Goal: Task Accomplishment & Management: Manage account settings

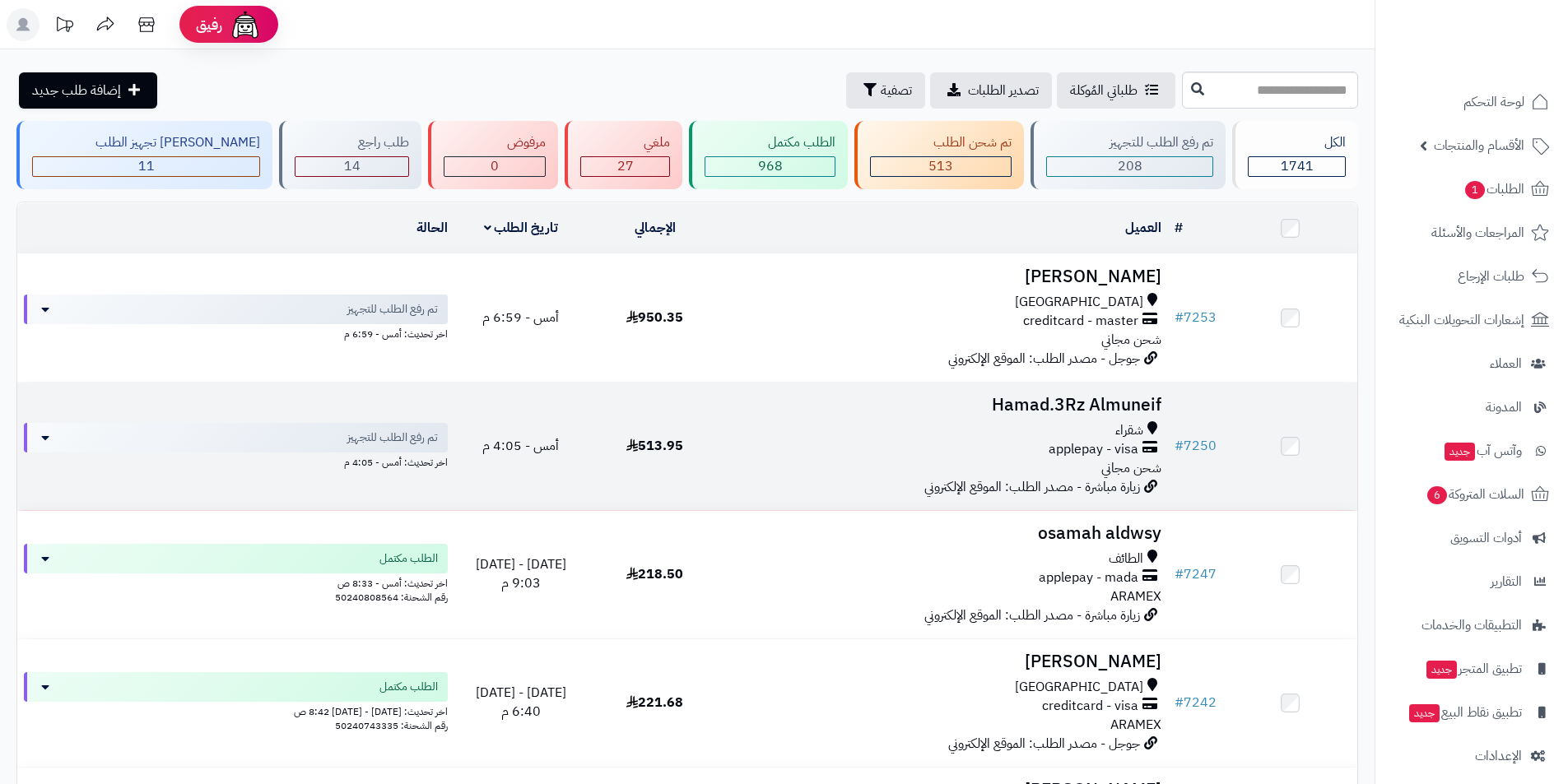
click at [1075, 400] on h3 "Hamad.3Rz Almuneif" at bounding box center [945, 405] width 433 height 19
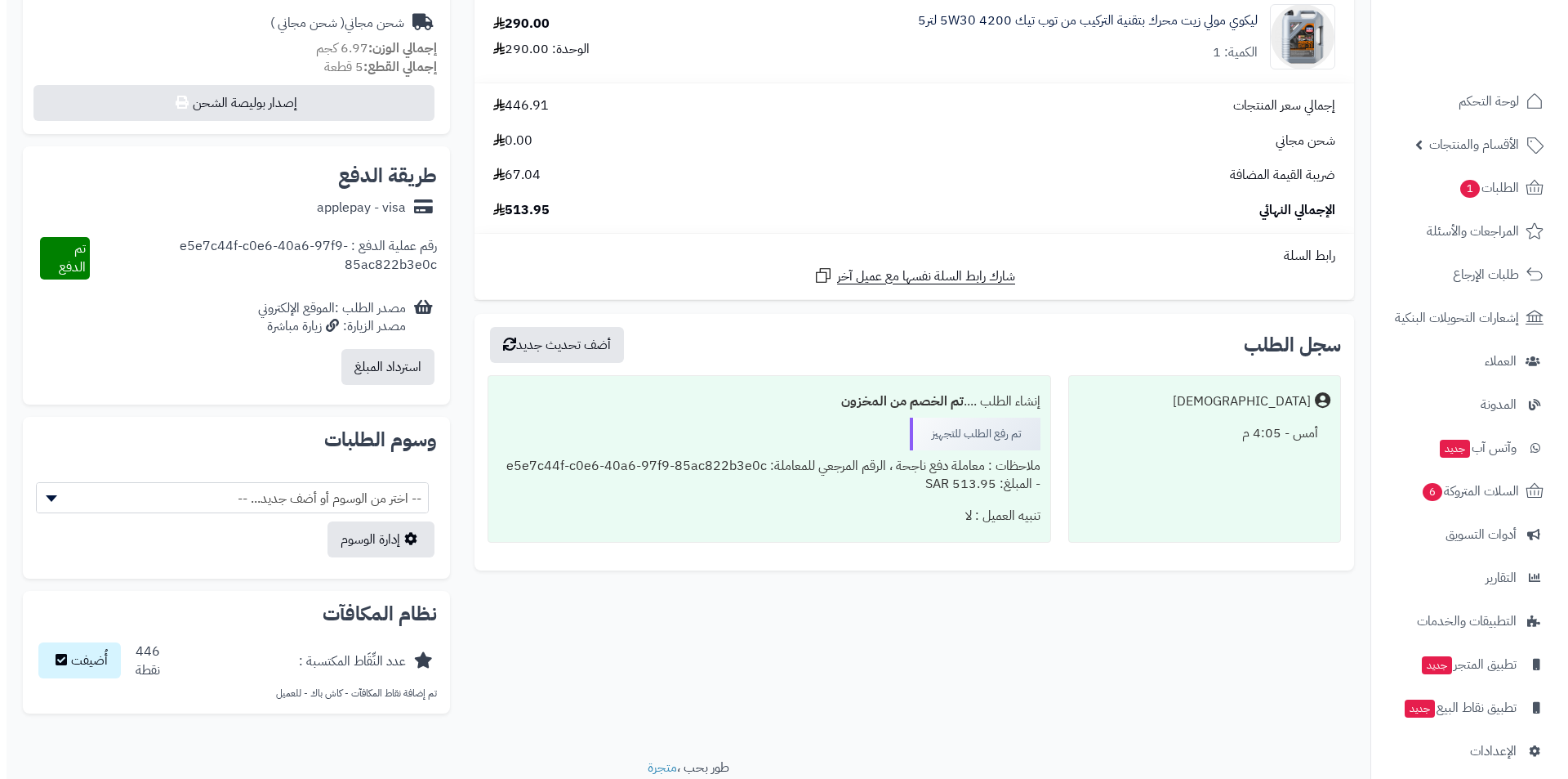
scroll to position [654, 0]
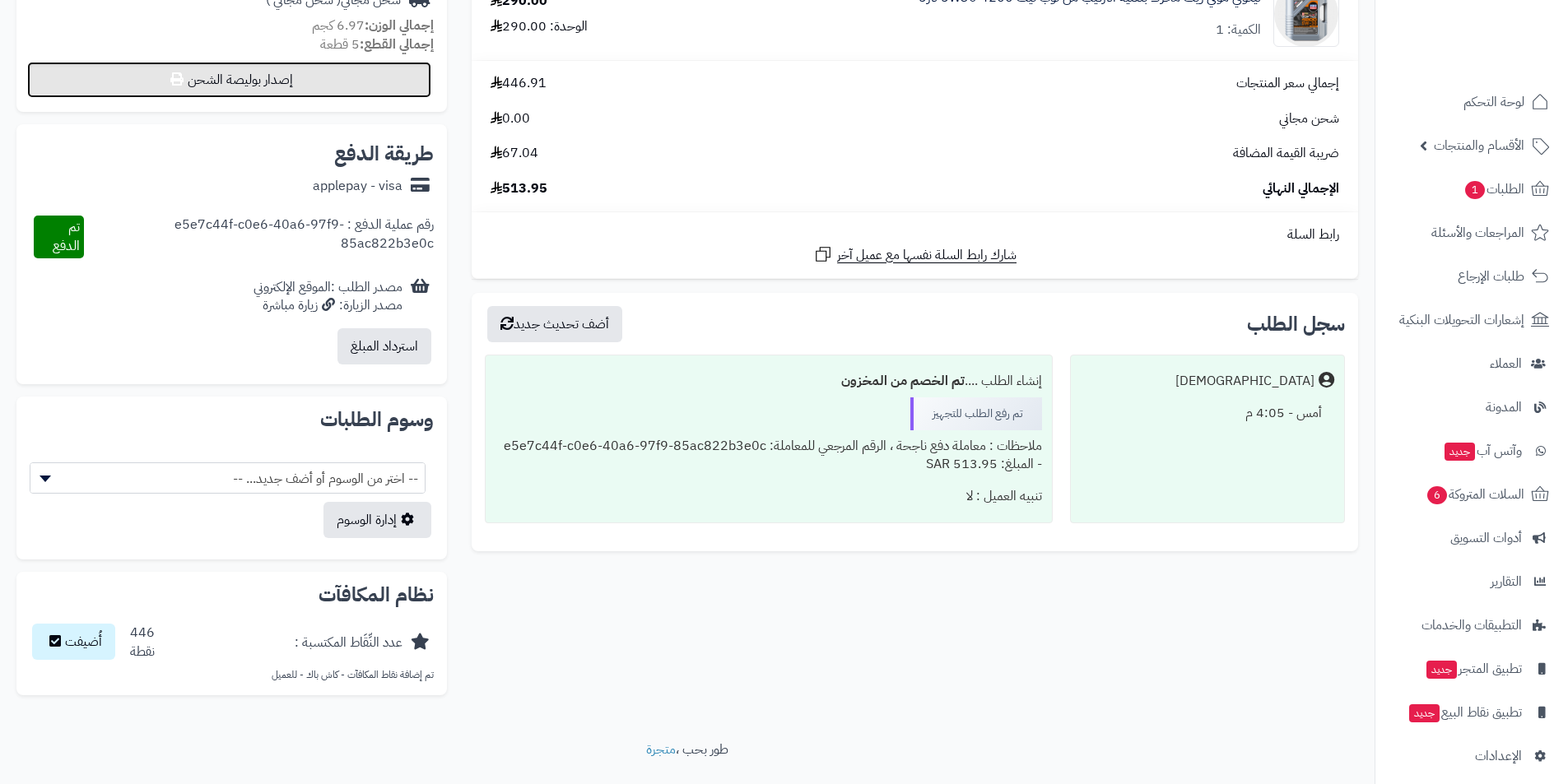
click at [317, 87] on button "إصدار بوليصة الشحن" at bounding box center [229, 79] width 404 height 36
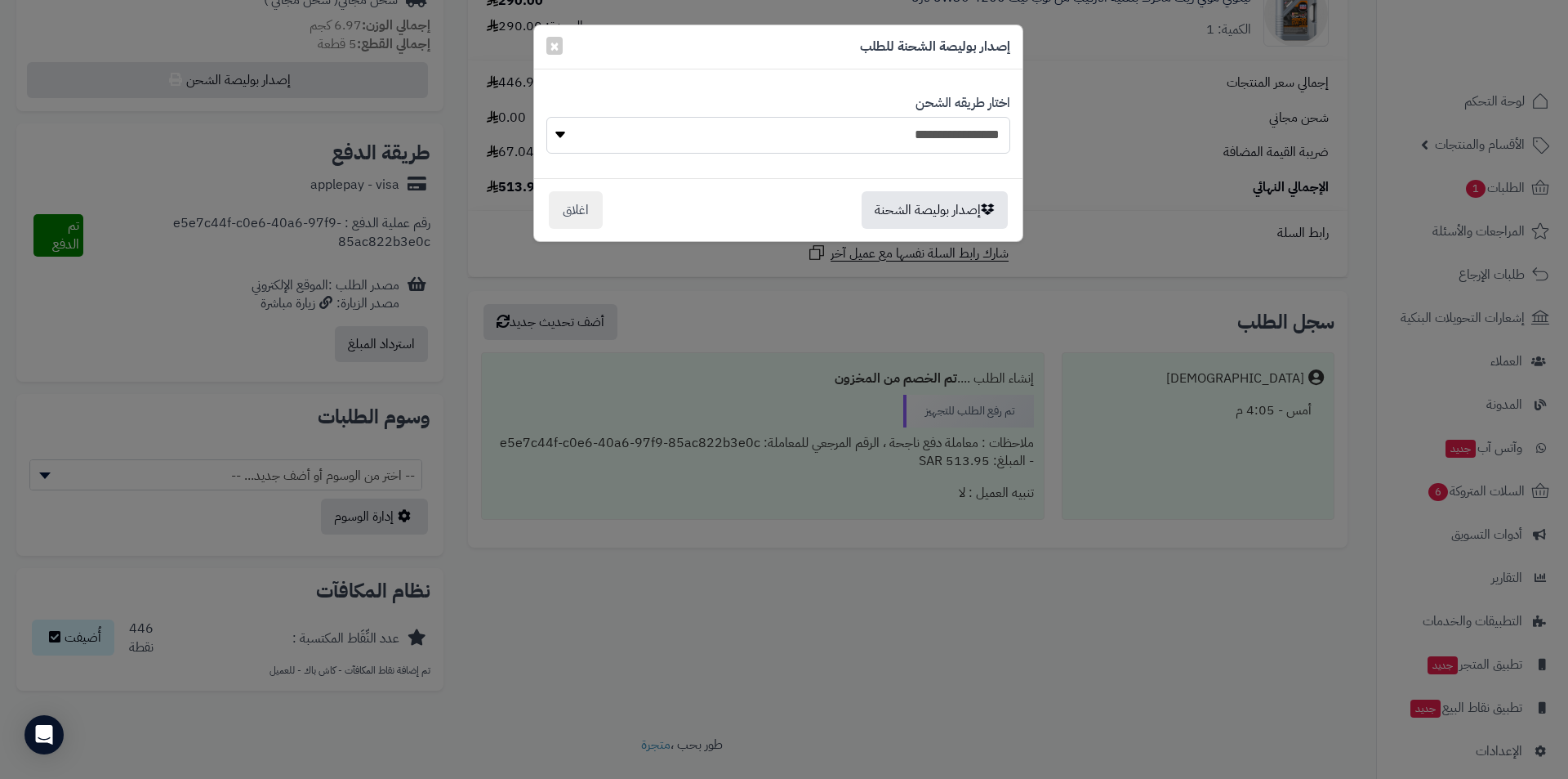
click at [829, 134] on select "**********" at bounding box center [779, 135] width 464 height 36
select select "******"
click at [546, 117] on select "**********" at bounding box center [779, 135] width 464 height 36
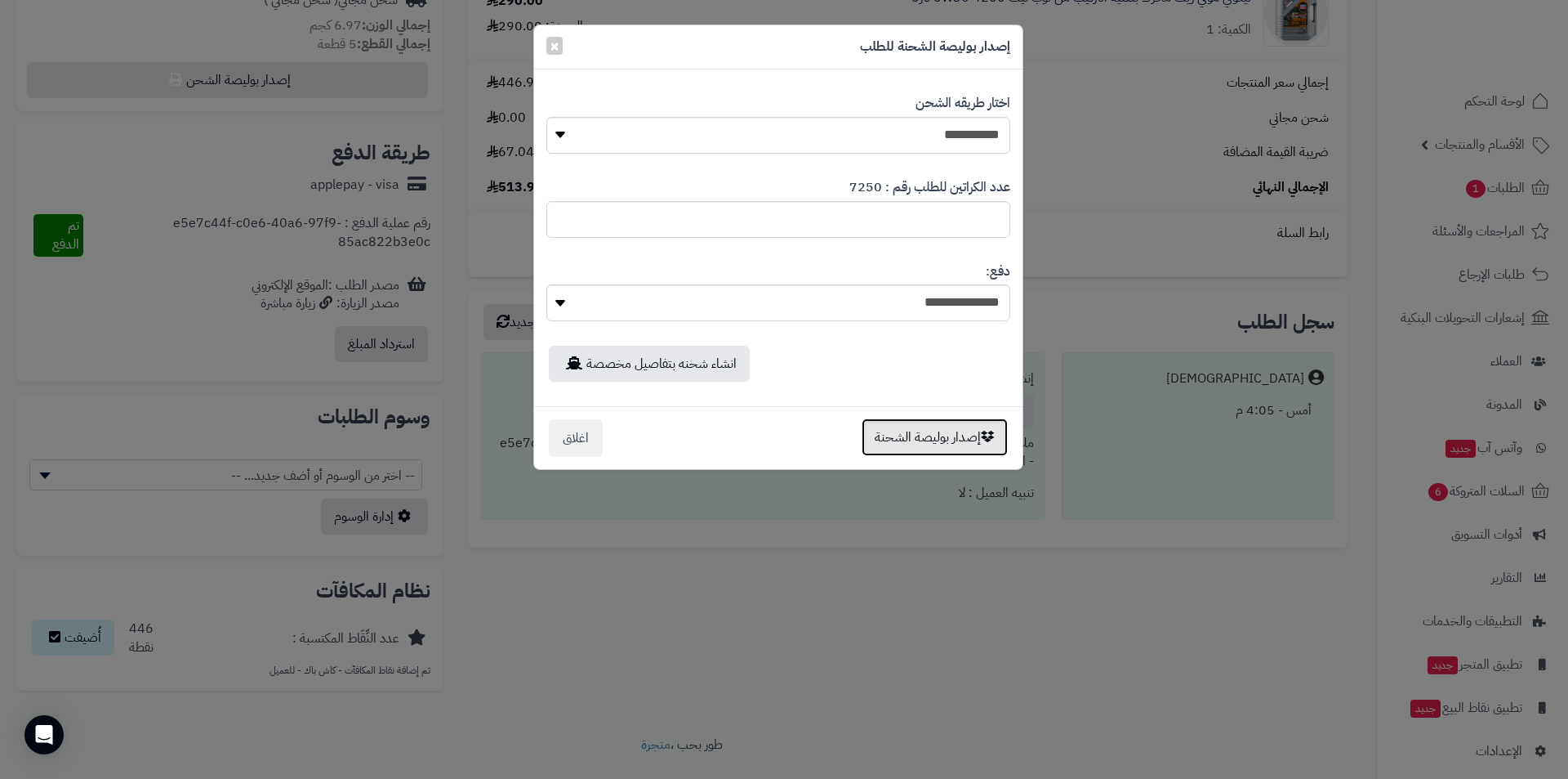
click at [965, 439] on button "إصدار بوليصة الشحنة" at bounding box center [934, 436] width 147 height 37
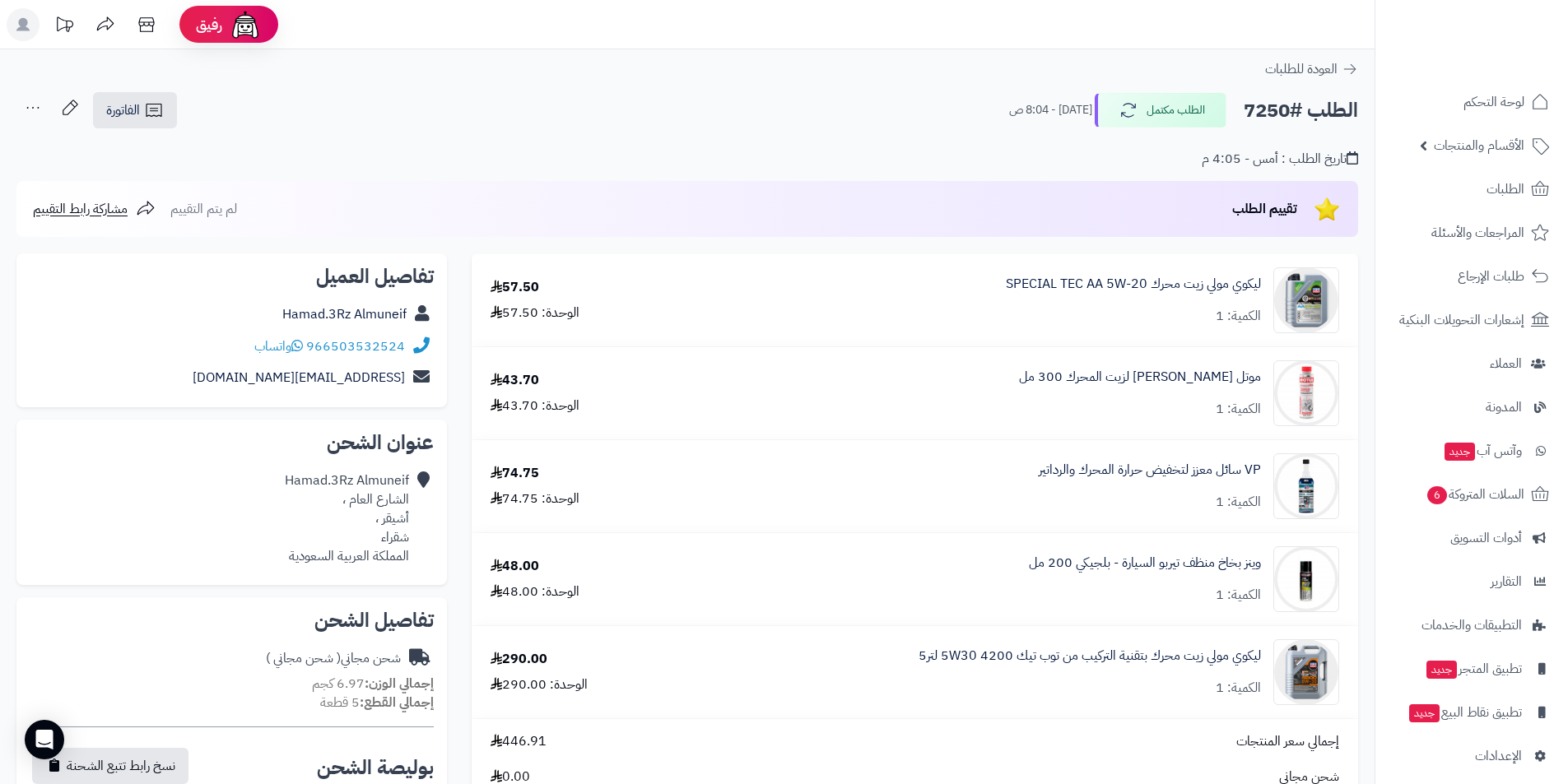
scroll to position [658, 0]
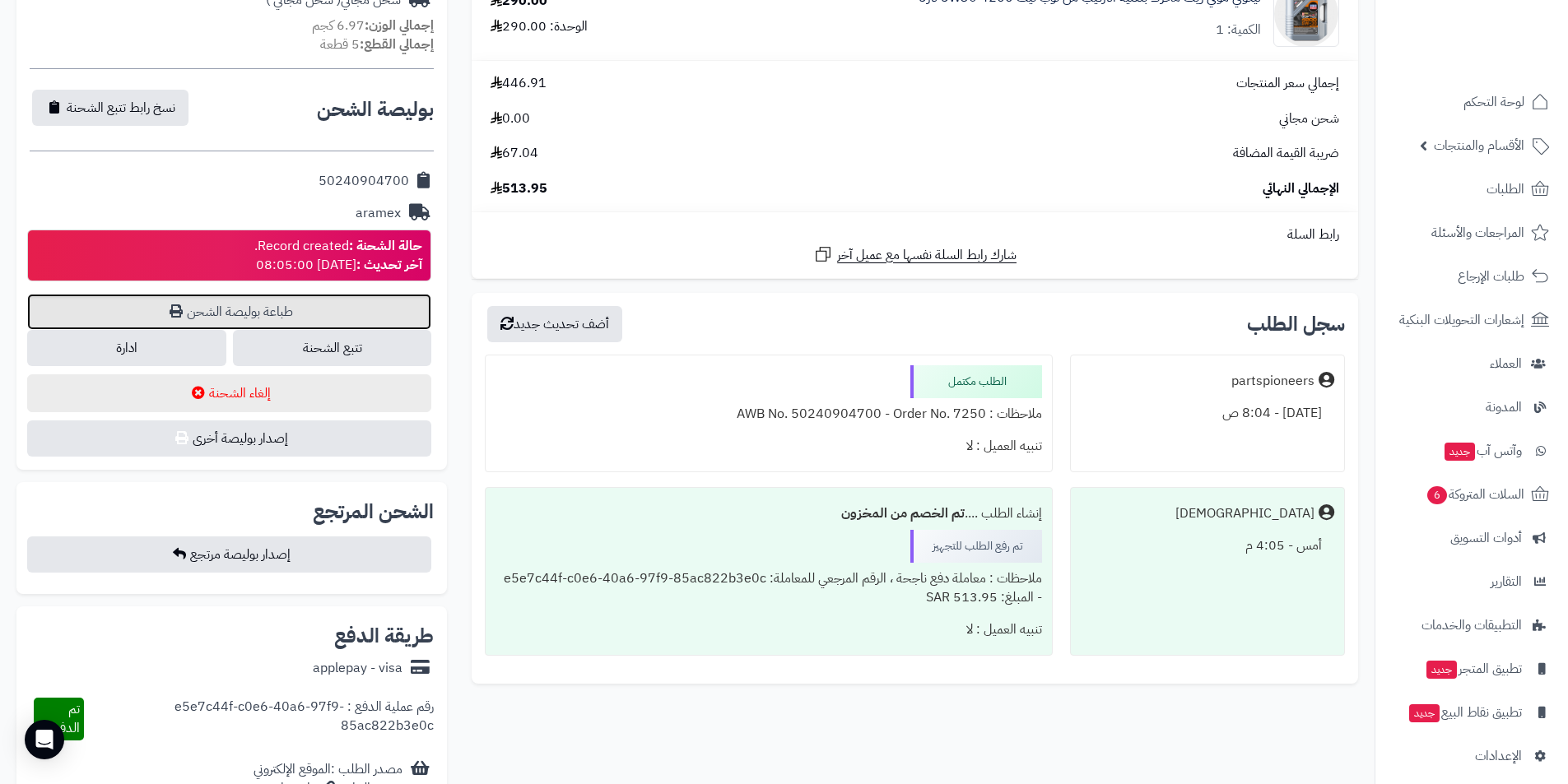
click at [223, 313] on link "طباعة بوليصة الشحن" at bounding box center [229, 311] width 404 height 36
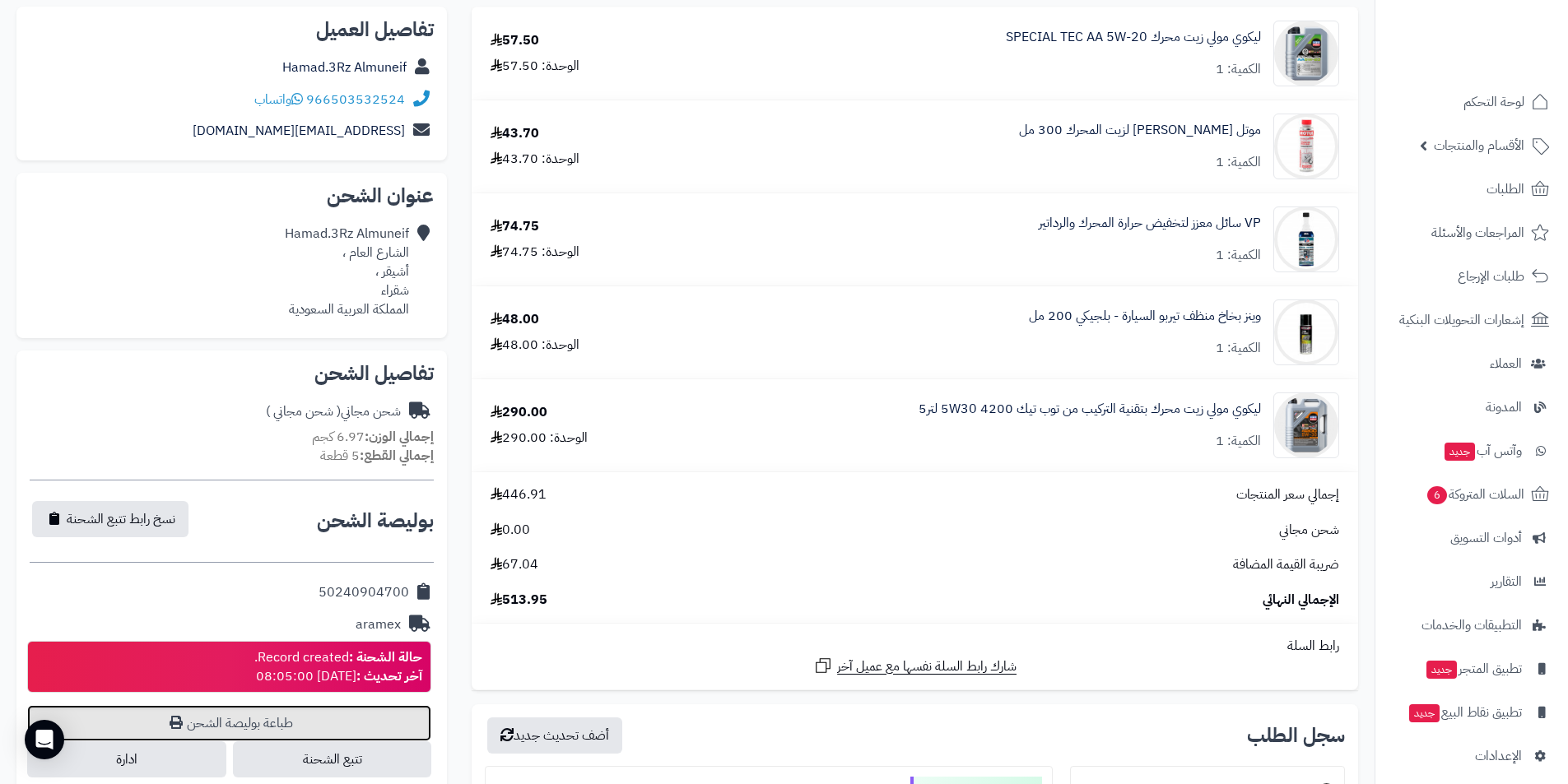
scroll to position [0, 0]
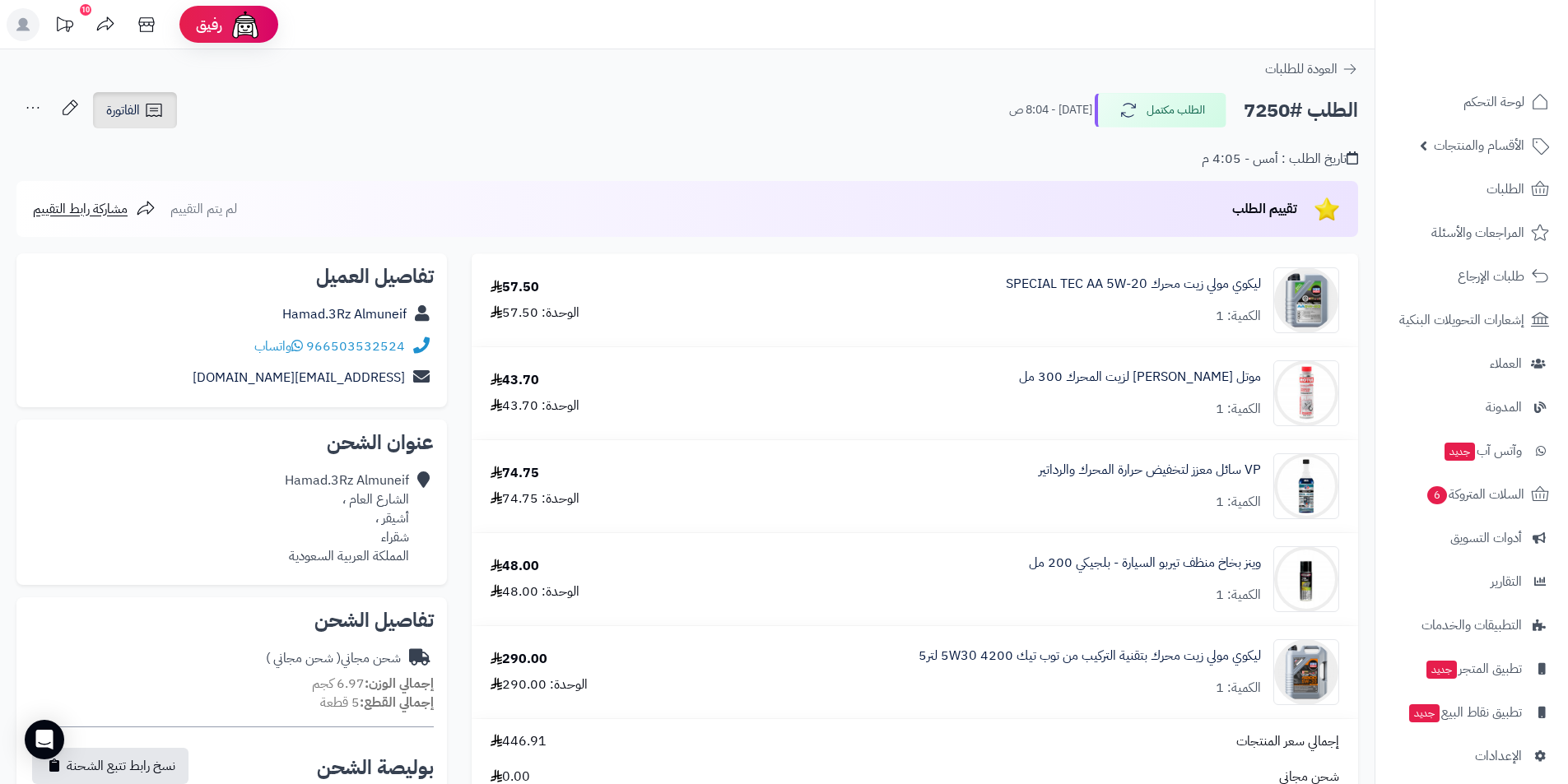
click at [135, 96] on link "الفاتورة" at bounding box center [135, 109] width 84 height 36
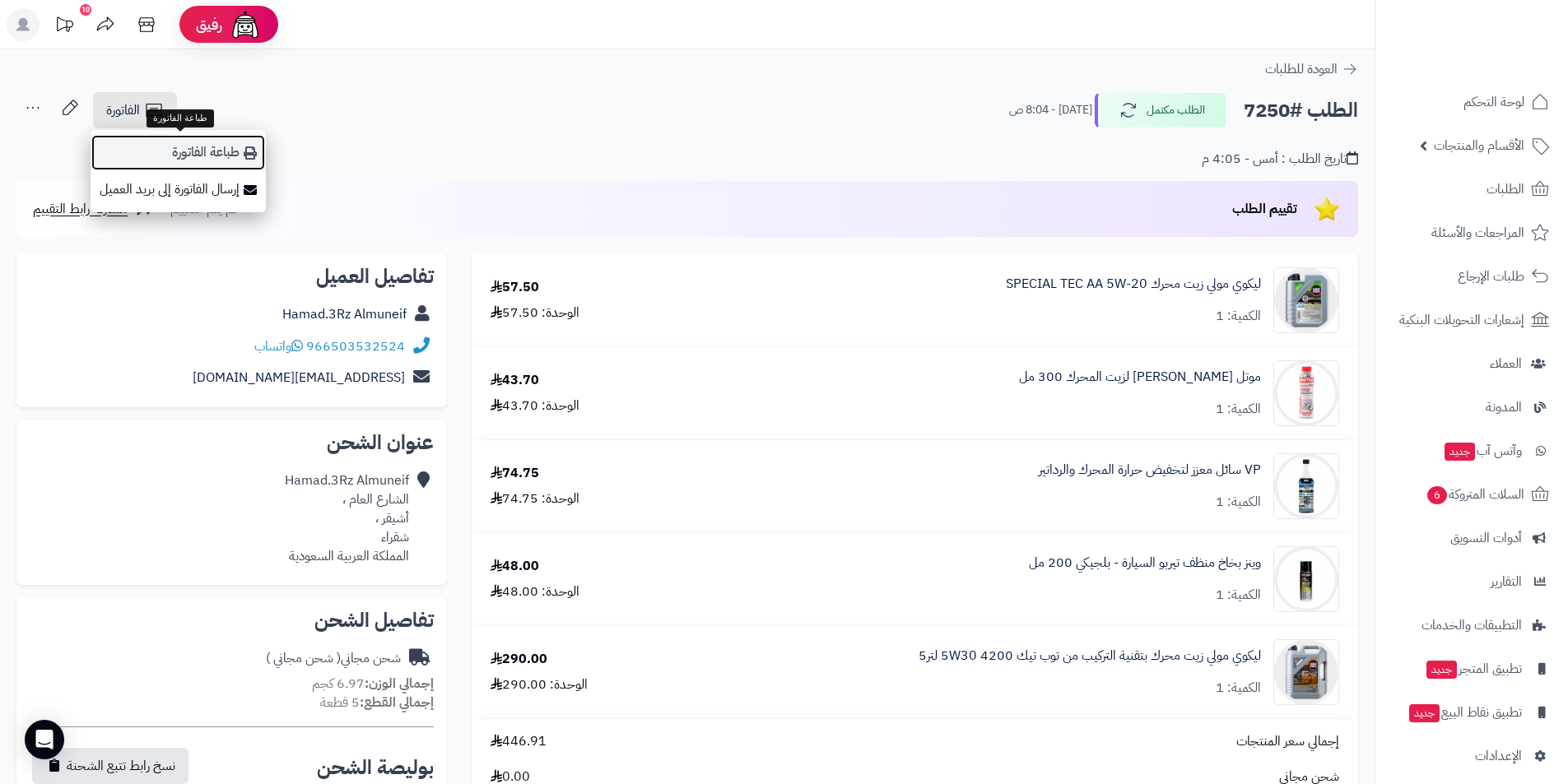
click at [193, 146] on link "طباعة الفاتورة" at bounding box center [178, 152] width 175 height 37
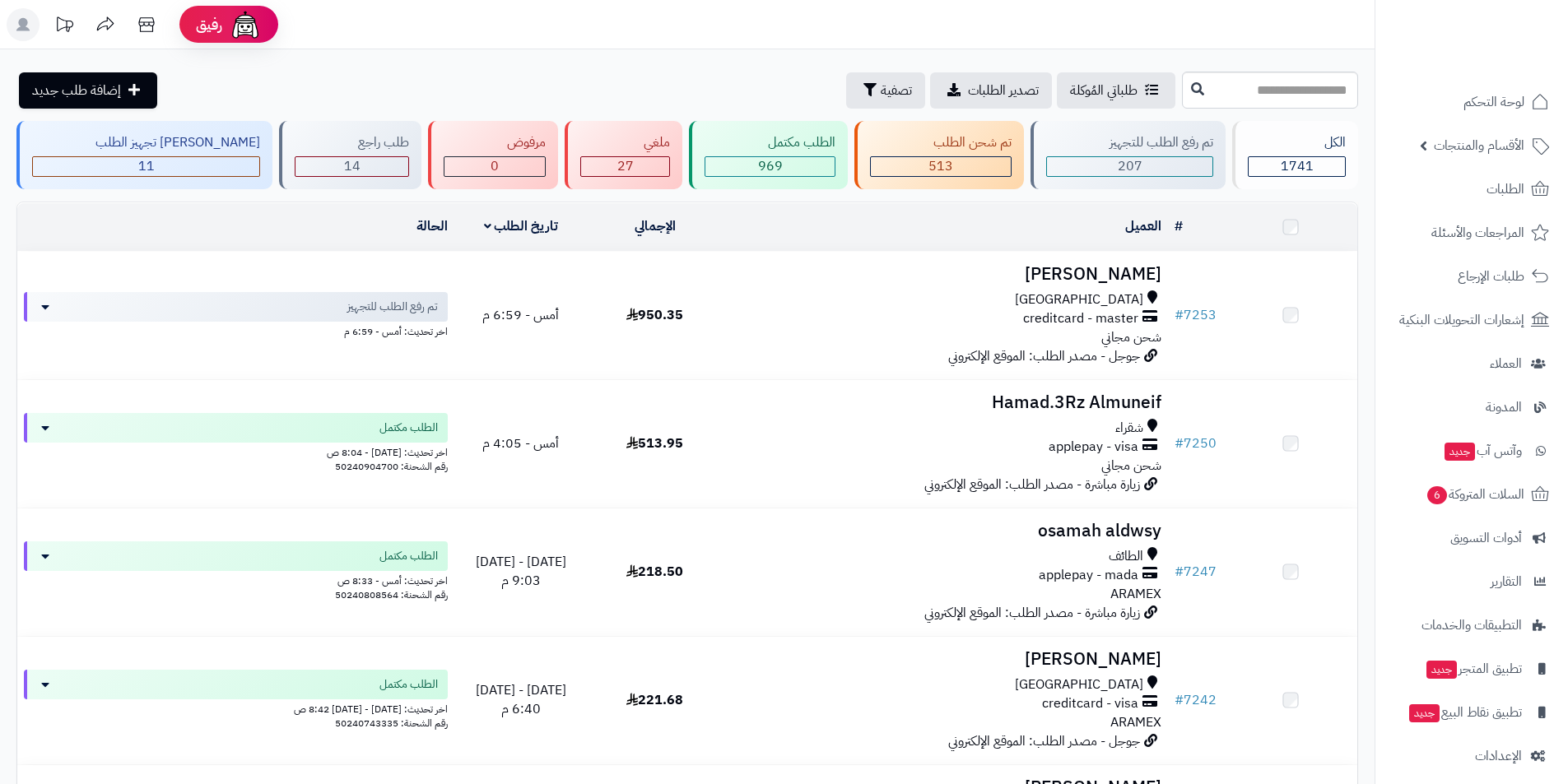
click at [1072, 286] on td "[PERSON_NAME] مكة المكرمة creditcard - master شحن [PERSON_NAME] - مصدر الطلب: ا…" at bounding box center [945, 315] width 446 height 127
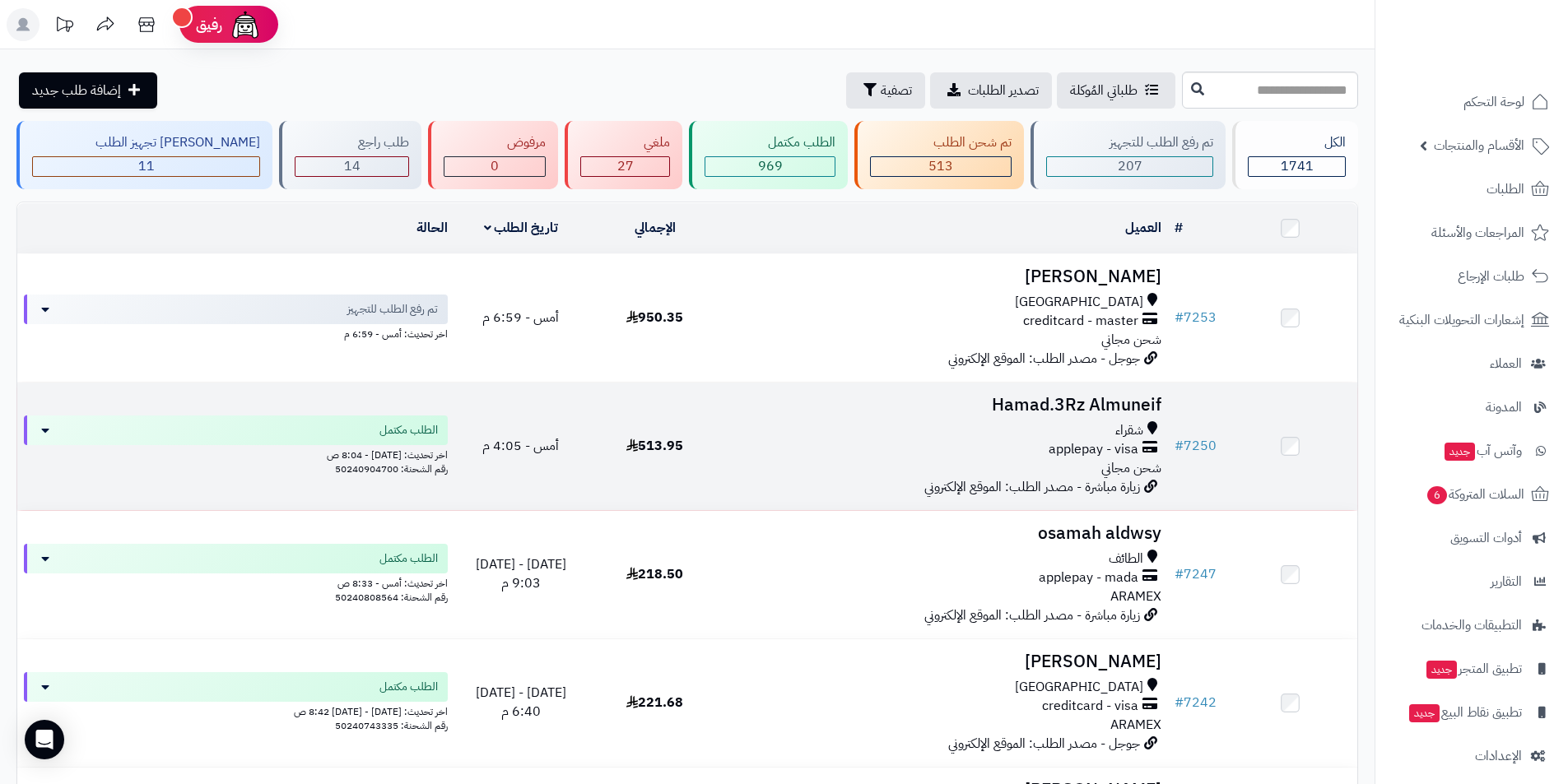
click at [1122, 409] on h3 "Hamad.3Rz Almuneif" at bounding box center [945, 405] width 433 height 19
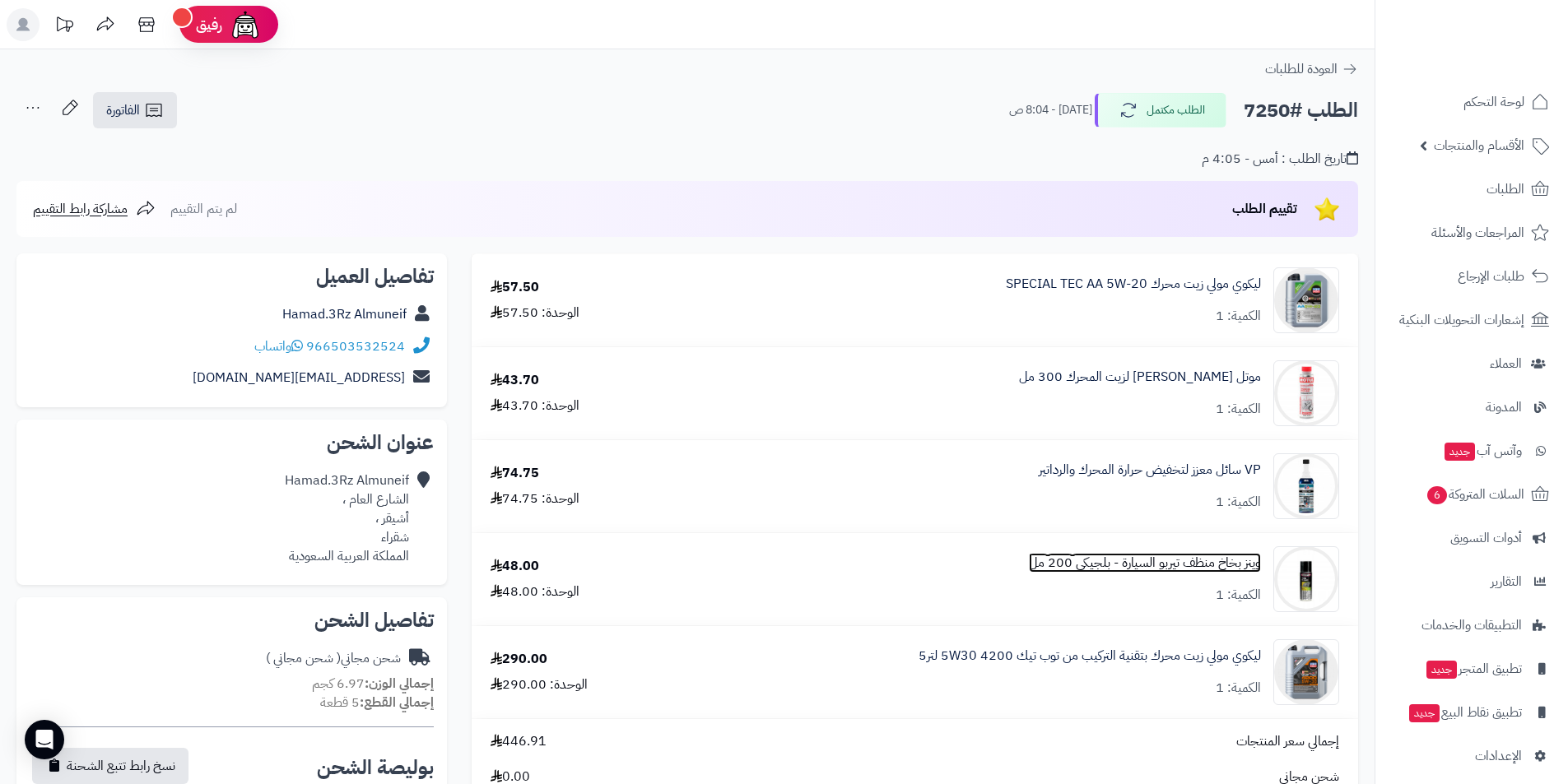
click at [1196, 556] on link "وينز بخاخ منظف تيربو السيارة - بلجيكي 200 مل" at bounding box center [1144, 563] width 232 height 19
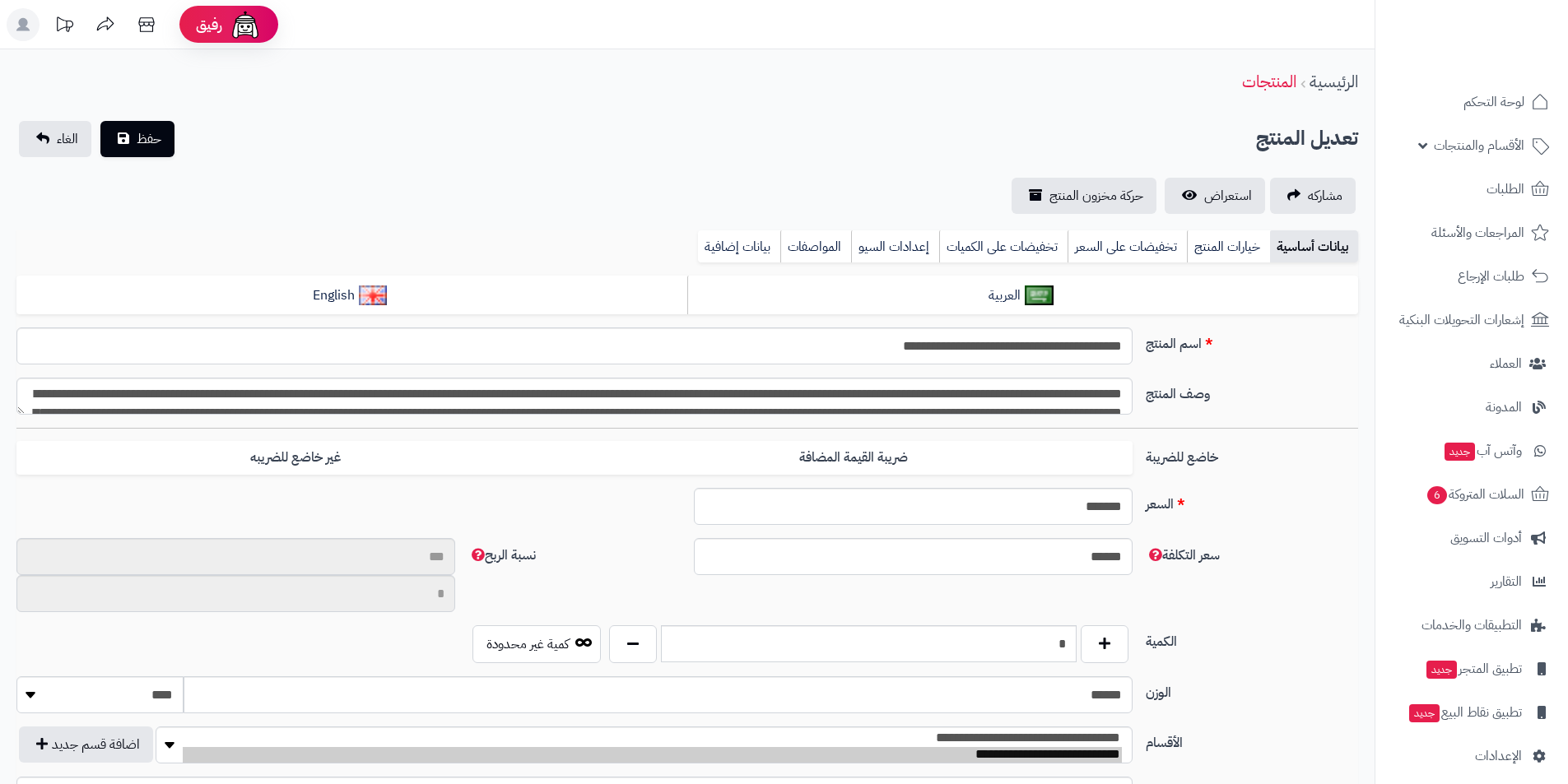
type input "**"
type input "*********"
type input "*****"
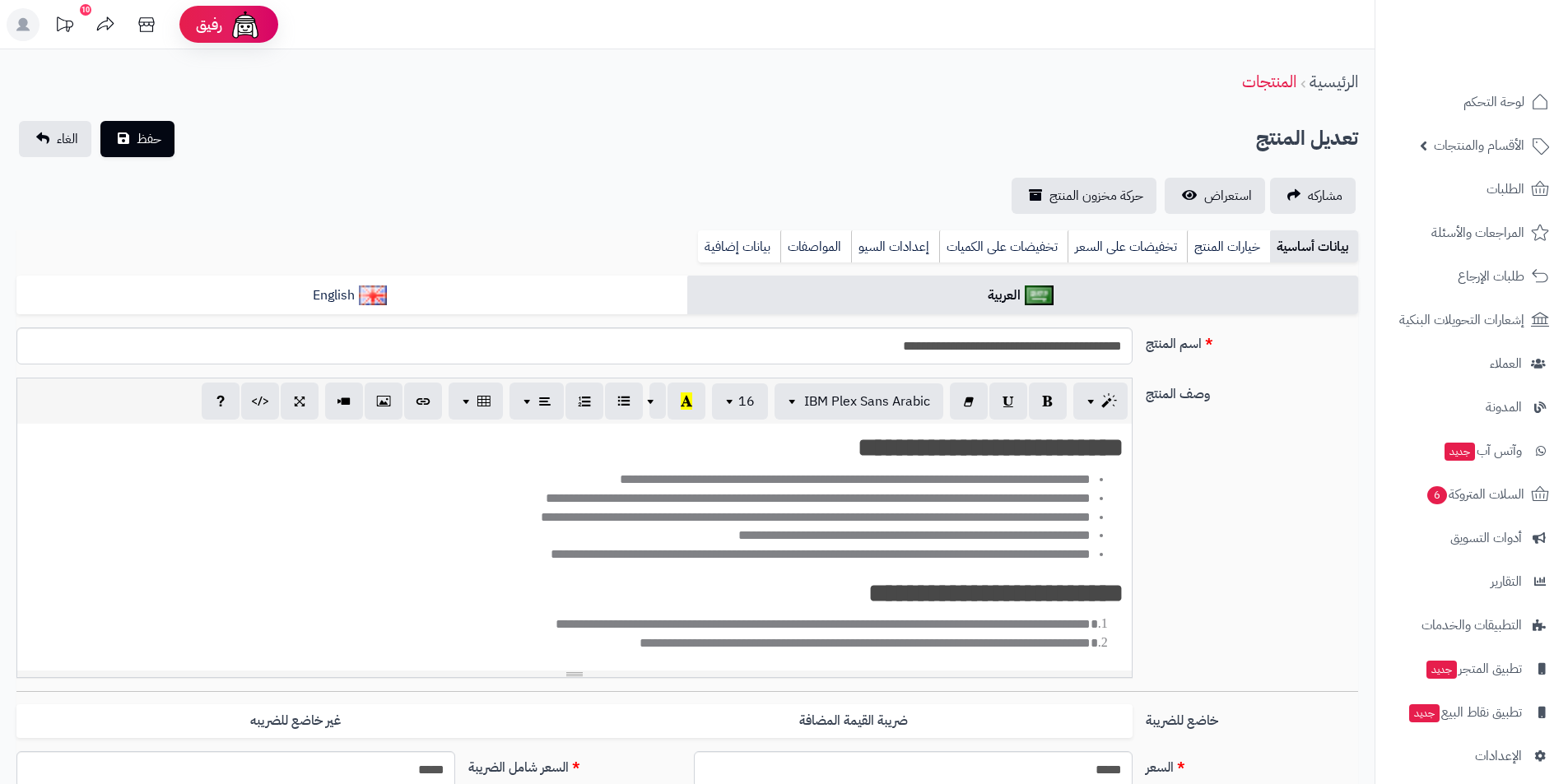
scroll to position [33, 0]
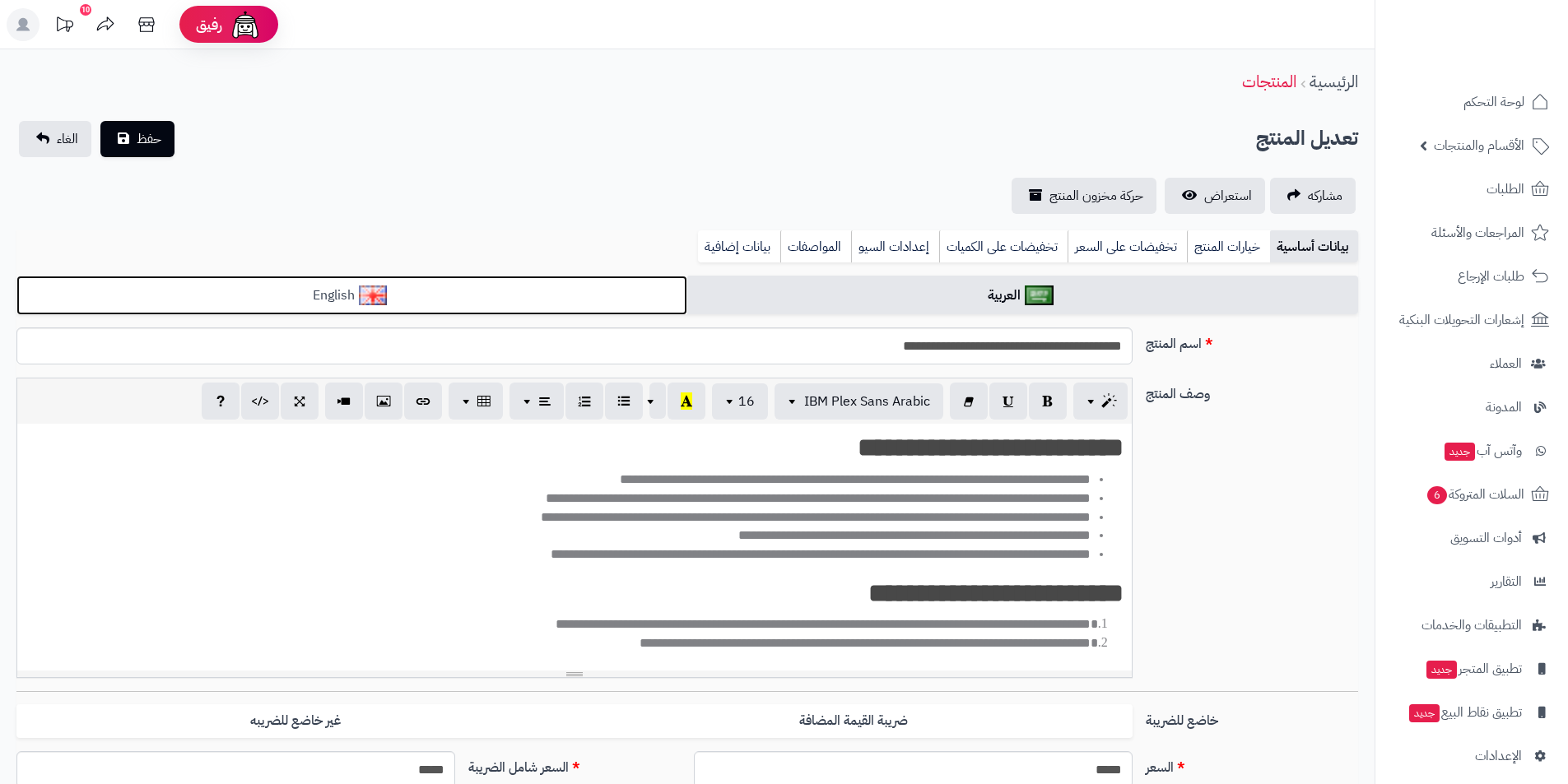
click at [346, 304] on link "English" at bounding box center [351, 296] width 671 height 40
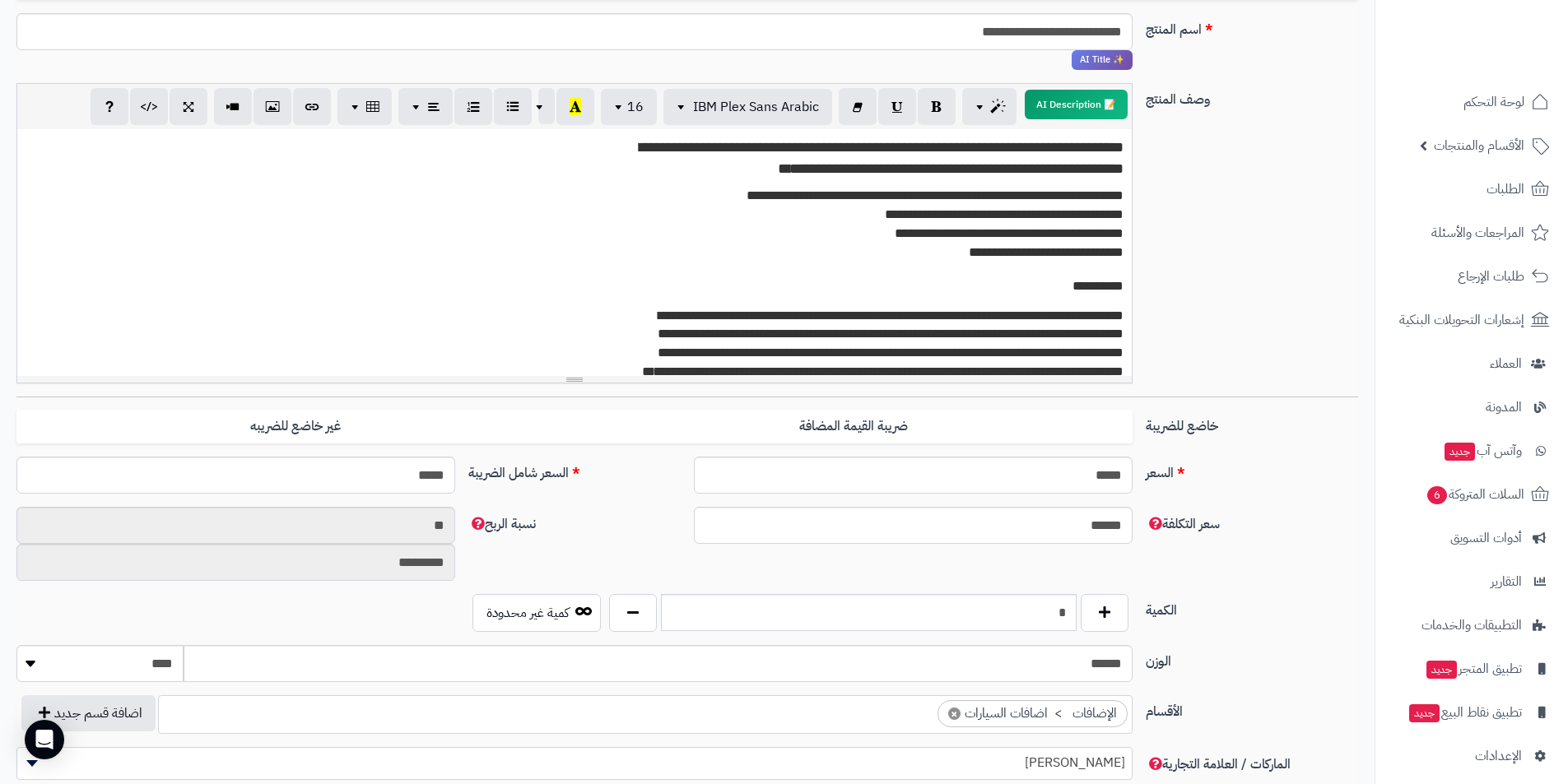
scroll to position [247, 0]
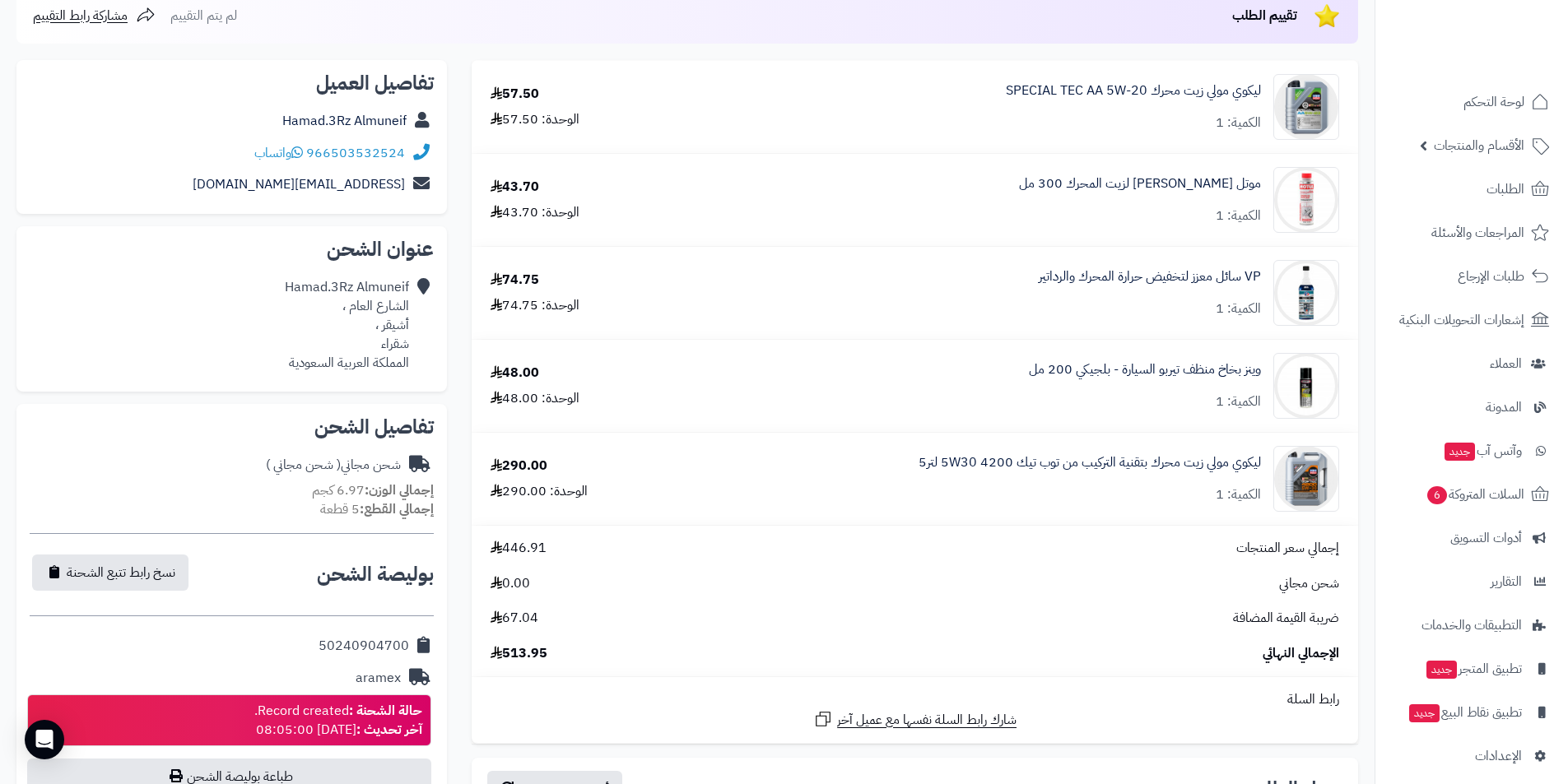
scroll to position [164, 0]
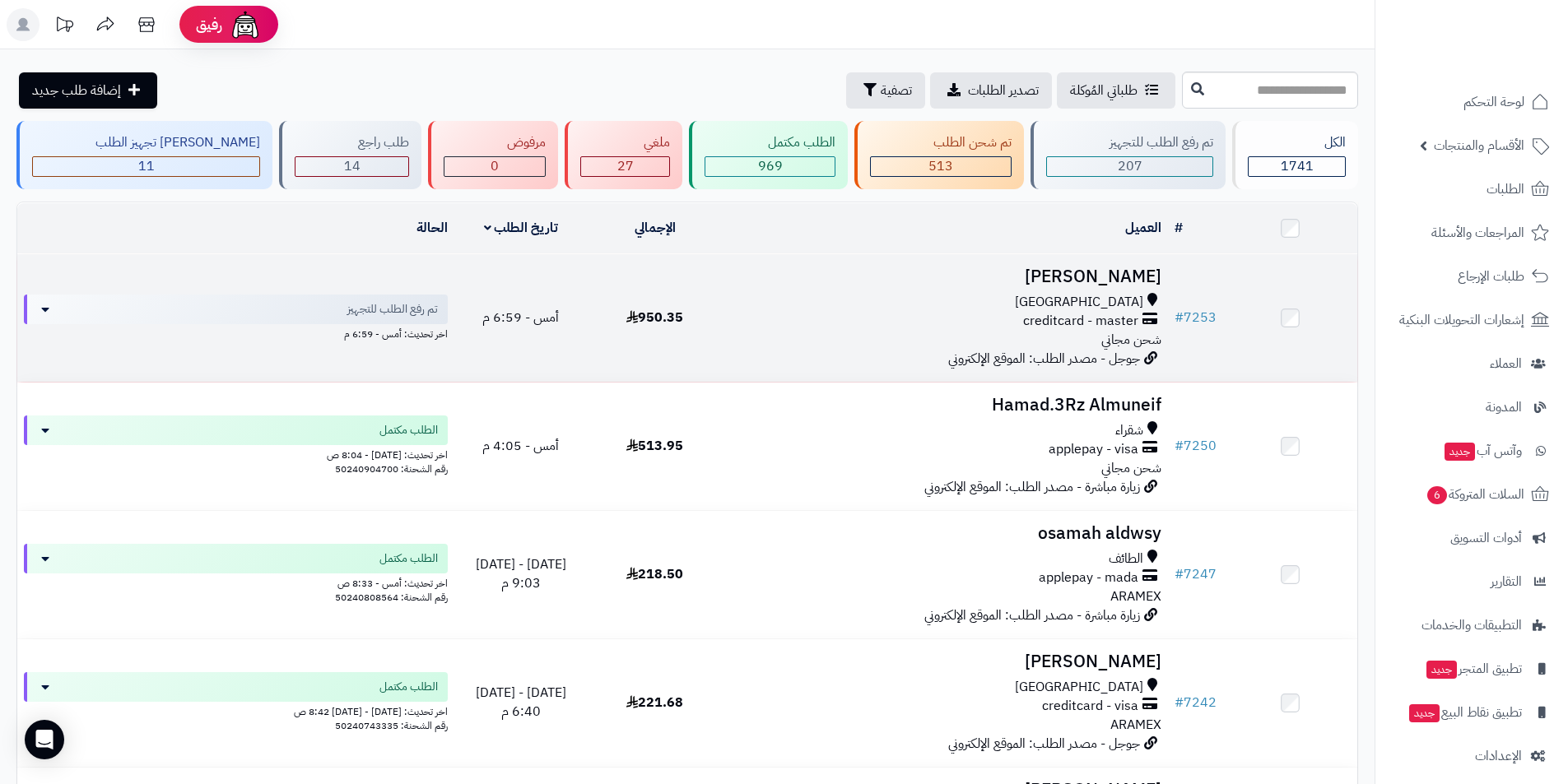
click at [1115, 287] on td "مهند بندقجي مكة المكرمة creditcard - master شحن مجاني جوجل - مصدر الطلب: الموقع…" at bounding box center [945, 317] width 446 height 127
click at [1114, 271] on h3 "[PERSON_NAME]" at bounding box center [945, 277] width 433 height 19
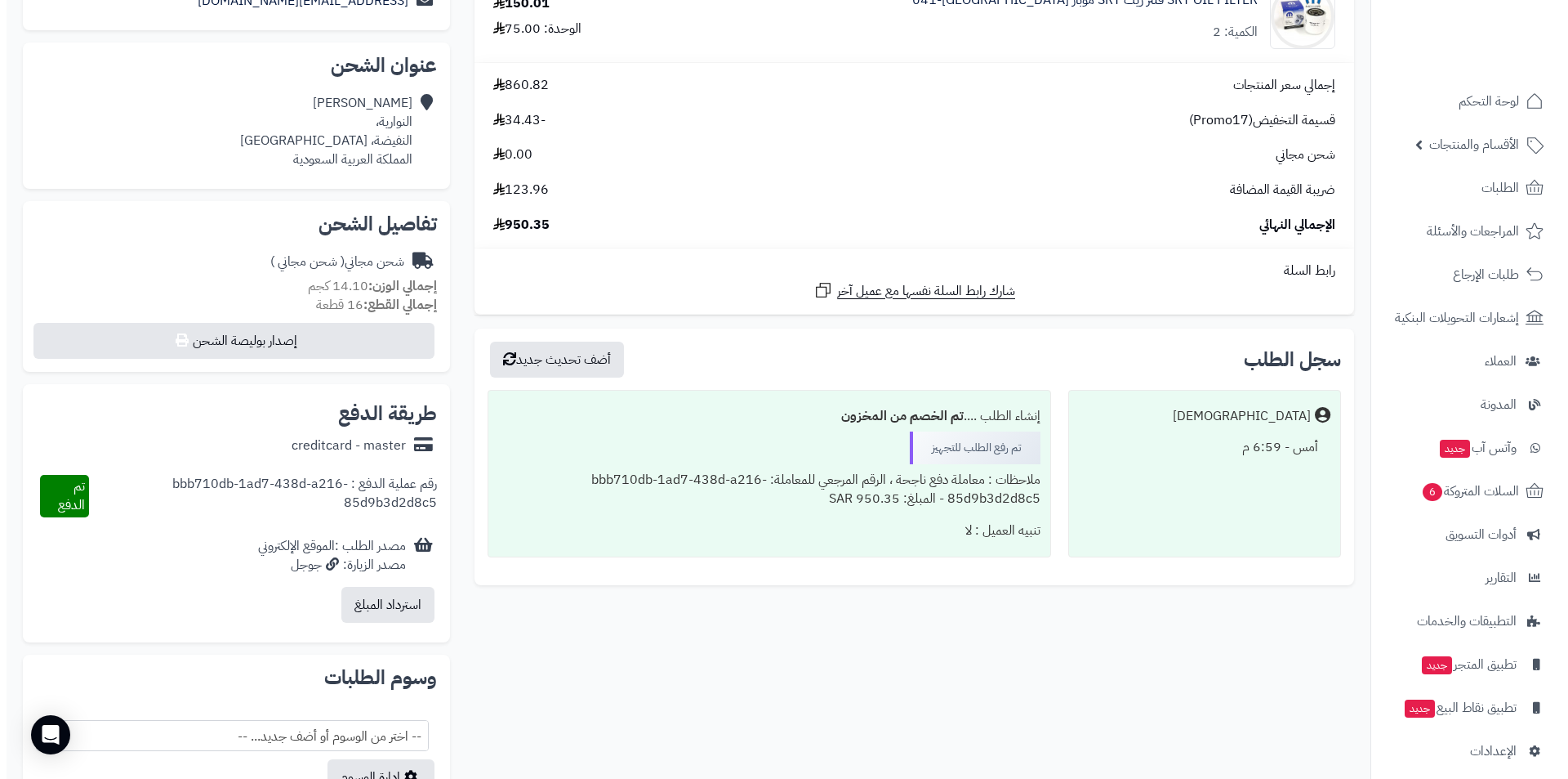
scroll to position [409, 0]
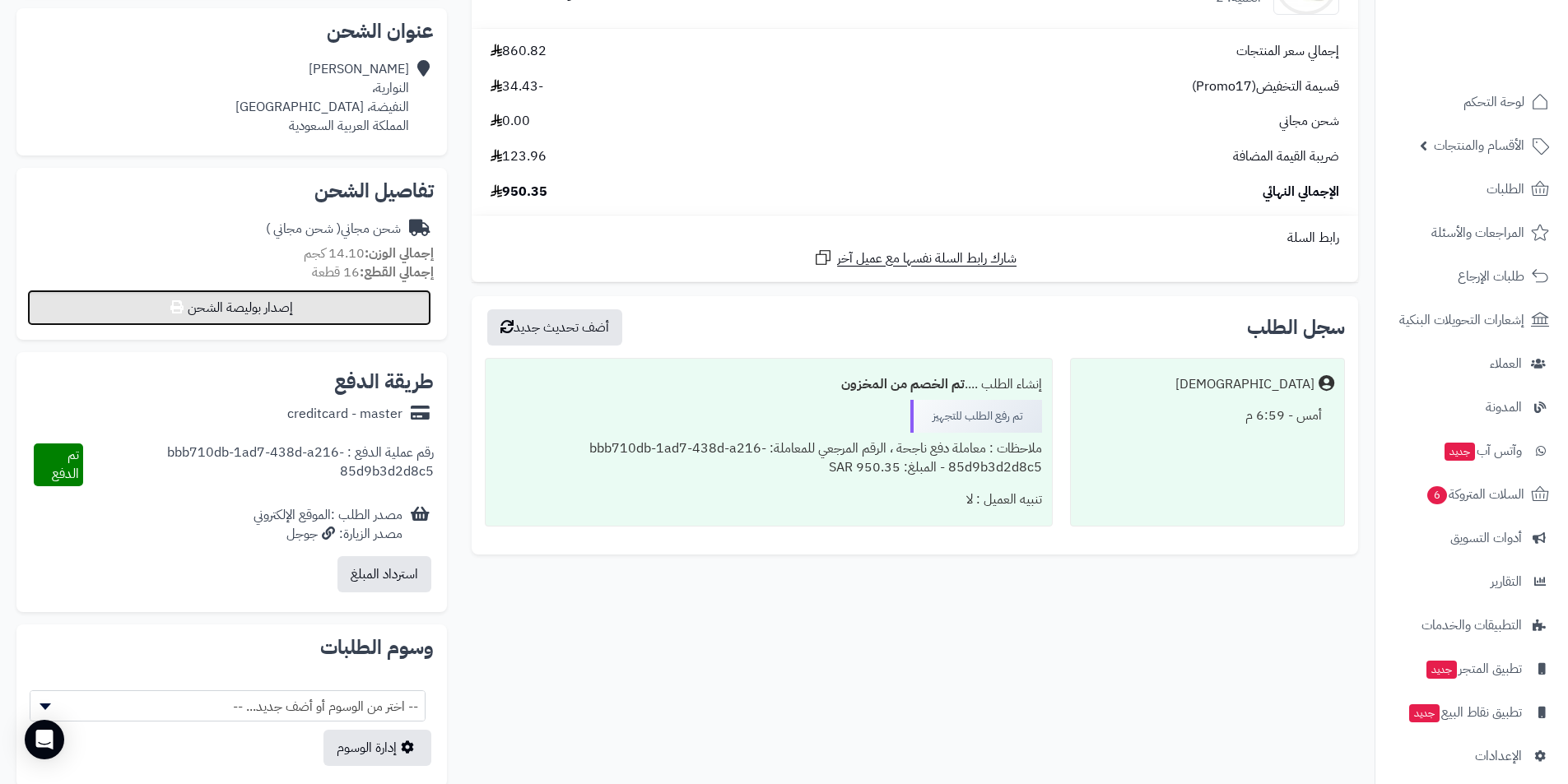
click at [252, 311] on button "إصدار بوليصة الشحن" at bounding box center [229, 307] width 404 height 36
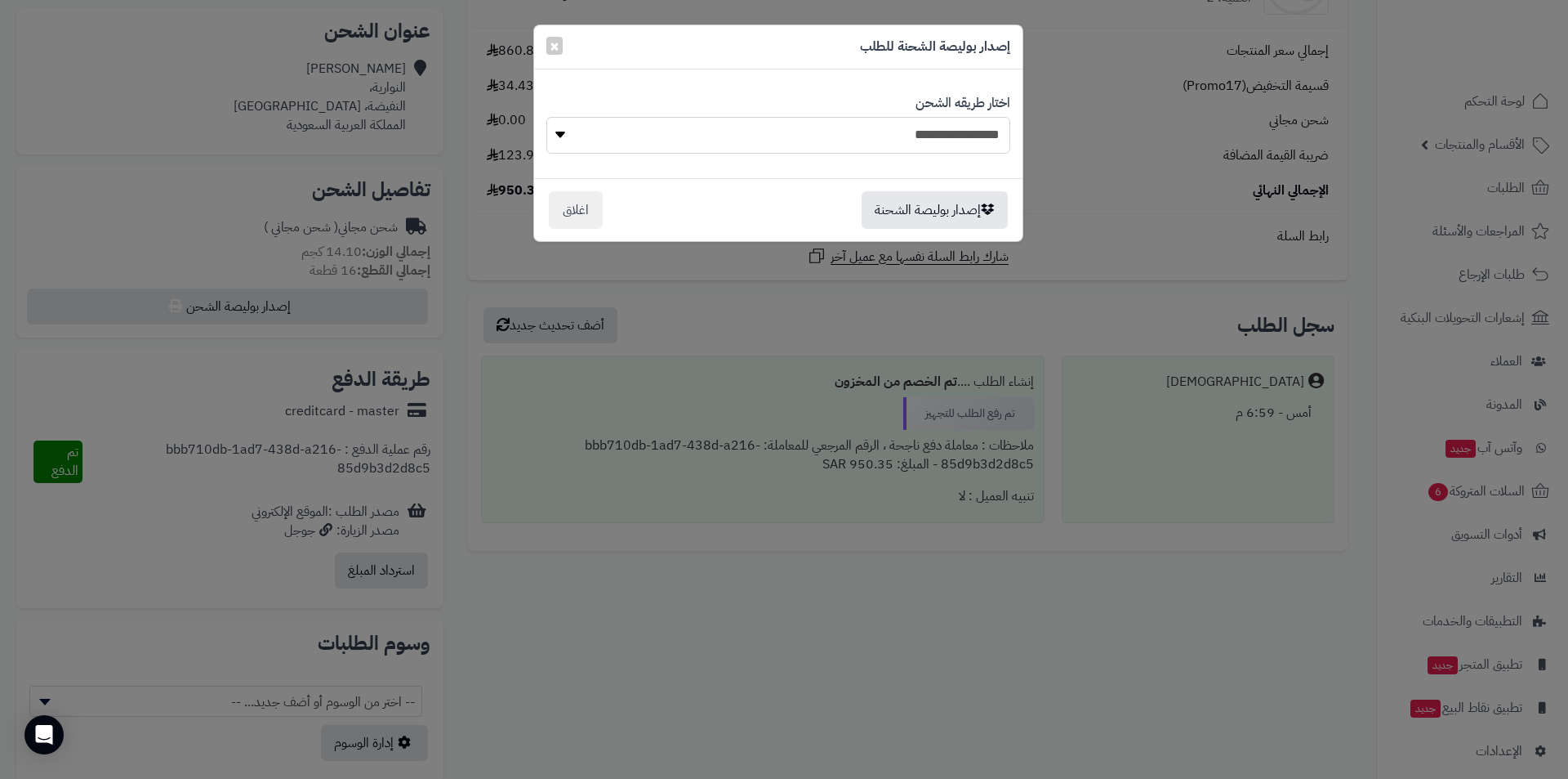
click at [814, 125] on select "**********" at bounding box center [779, 135] width 464 height 36
select select "******"
click at [546, 117] on select "**********" at bounding box center [779, 135] width 464 height 36
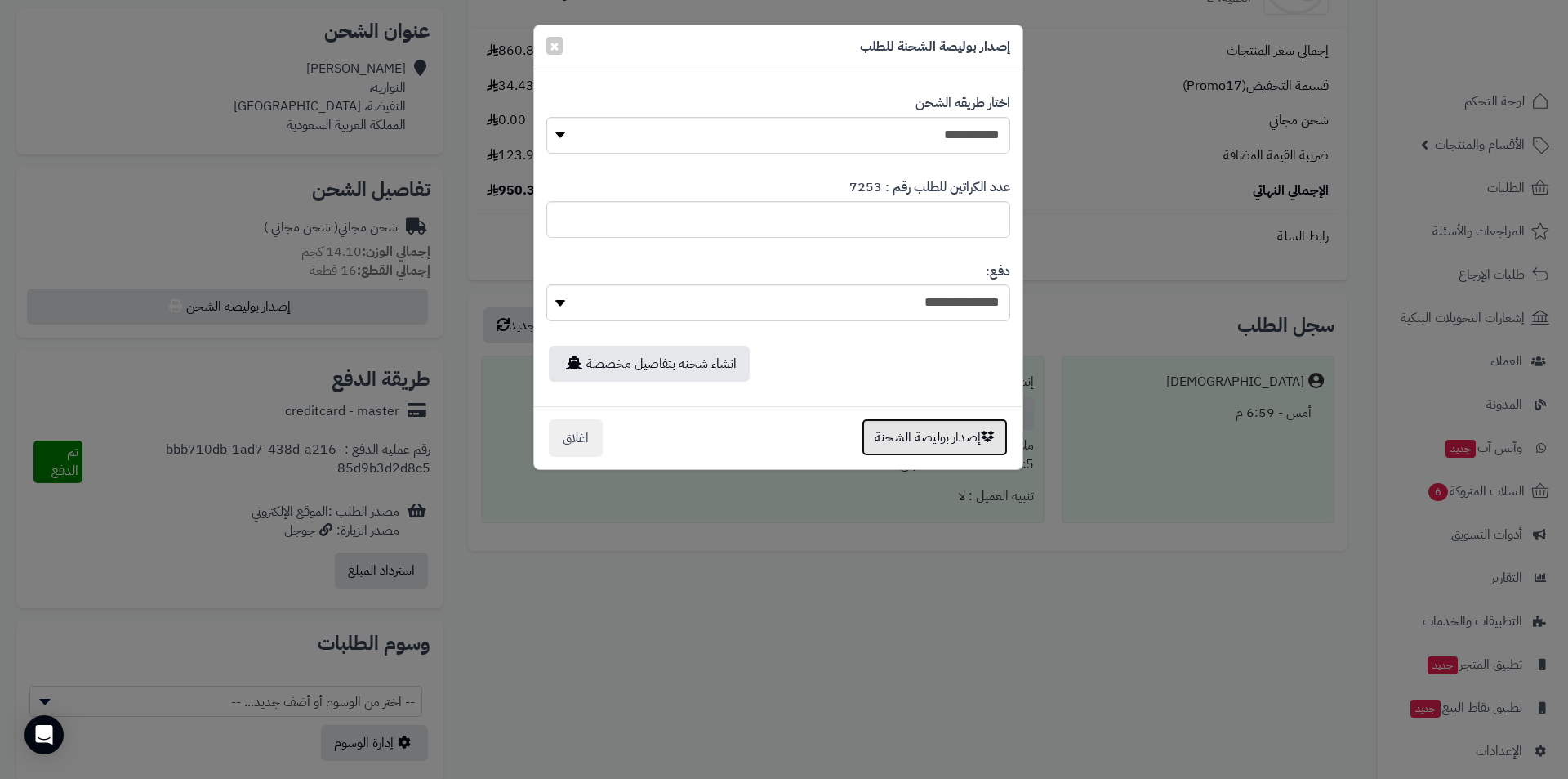
click at [943, 443] on button "إصدار بوليصة الشحنة" at bounding box center [934, 436] width 147 height 37
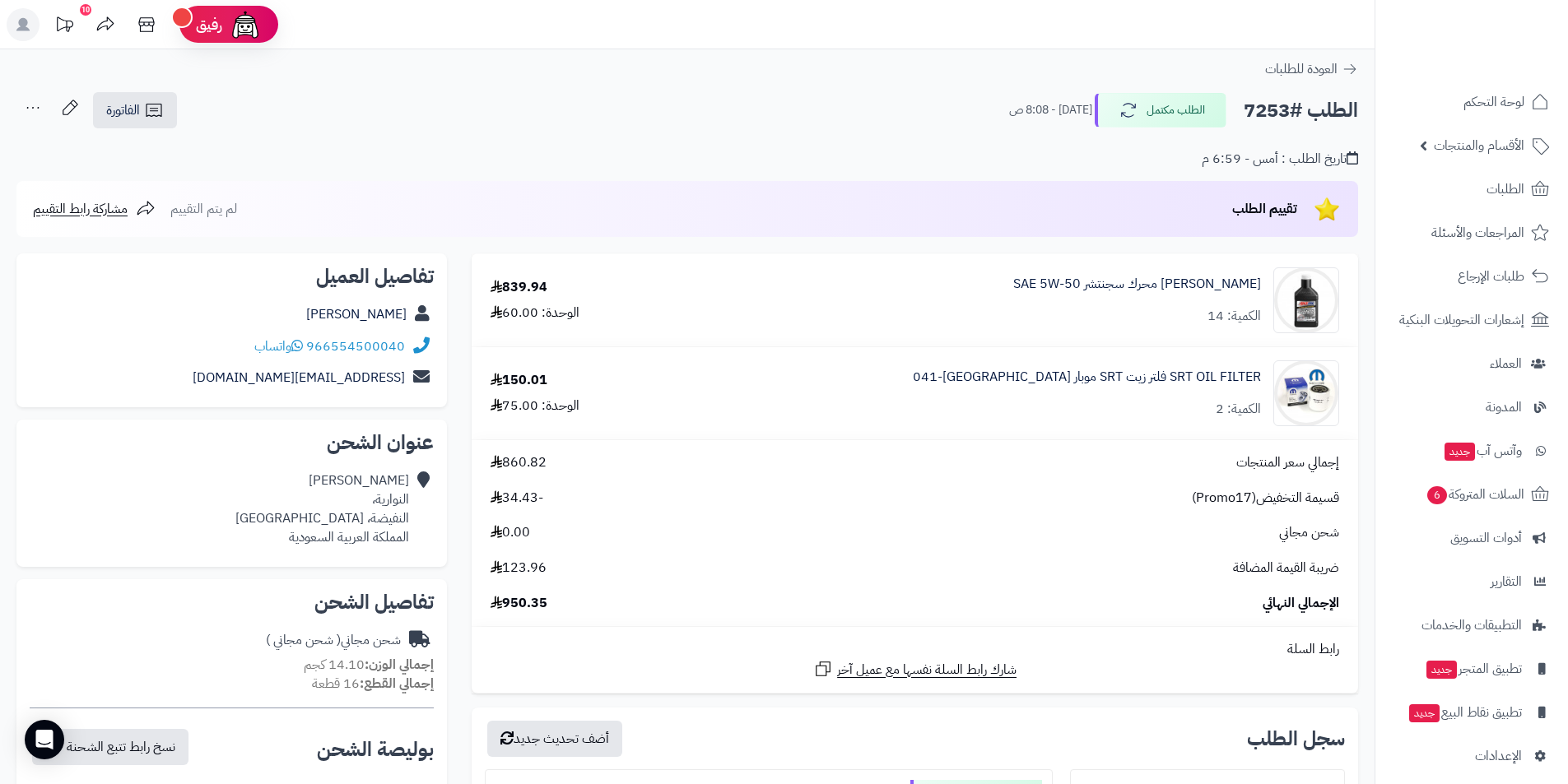
scroll to position [329, 0]
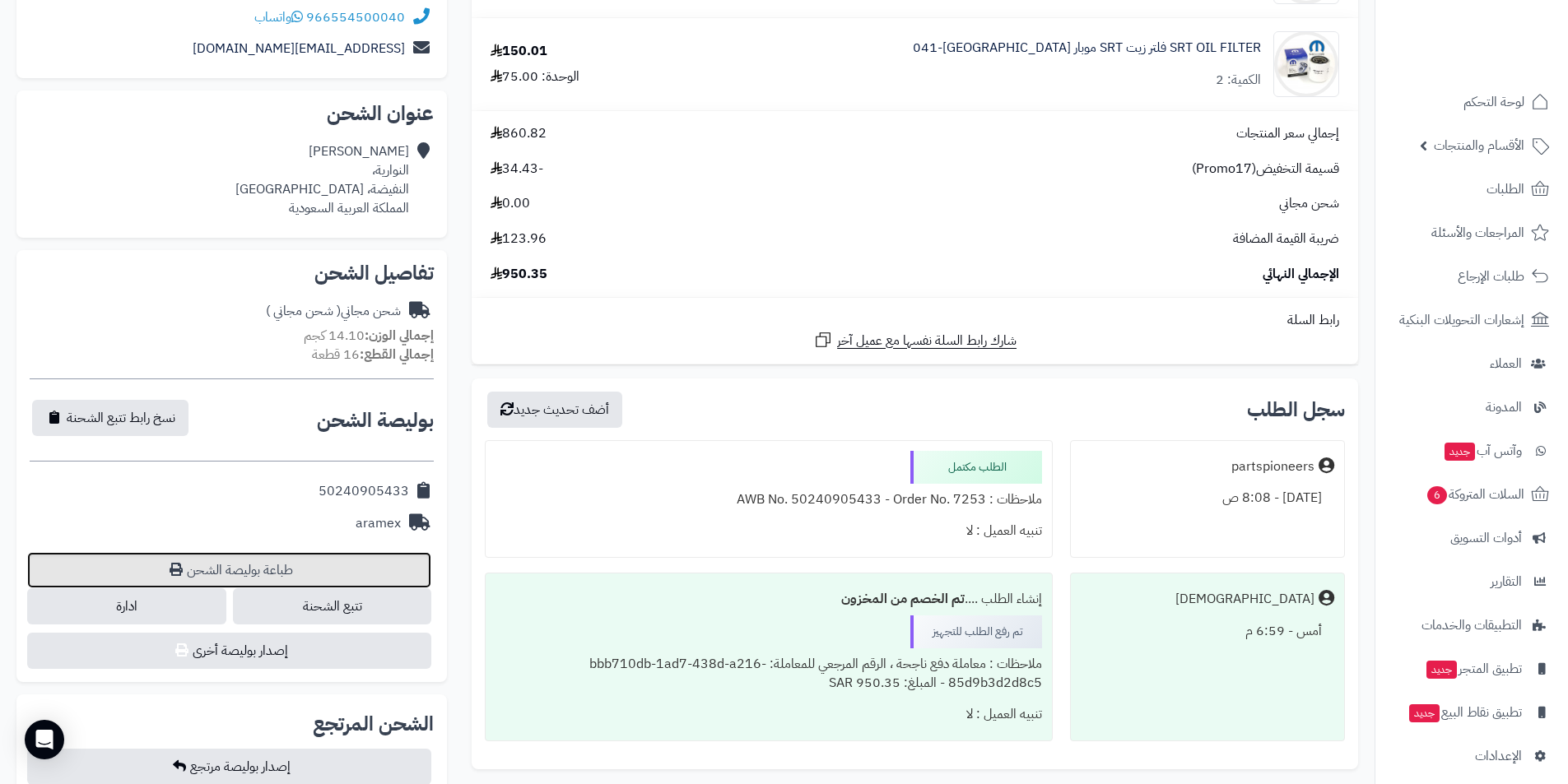
click at [256, 578] on link "طباعة بوليصة الشحن" at bounding box center [229, 569] width 404 height 36
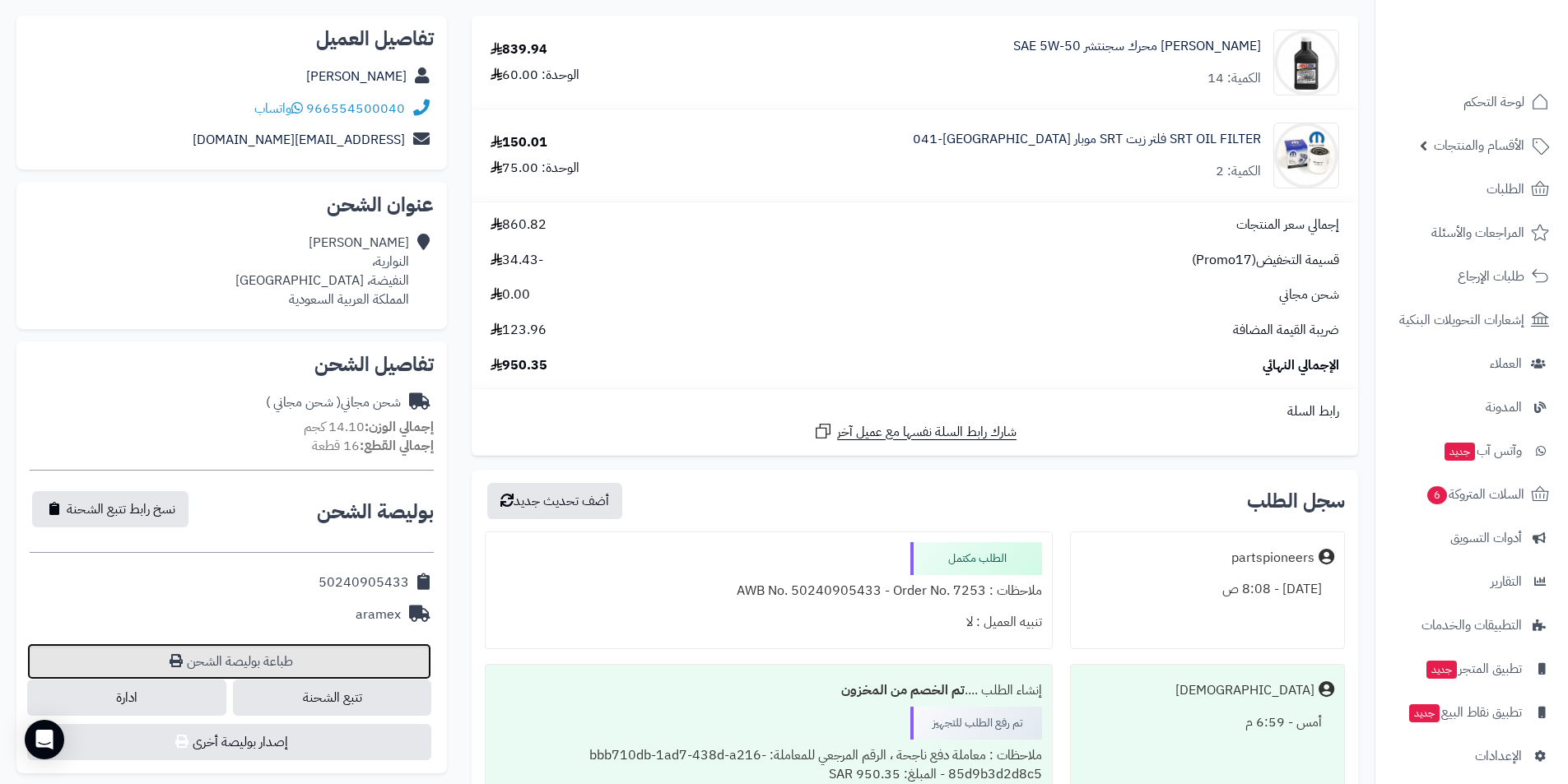
scroll to position [83, 0]
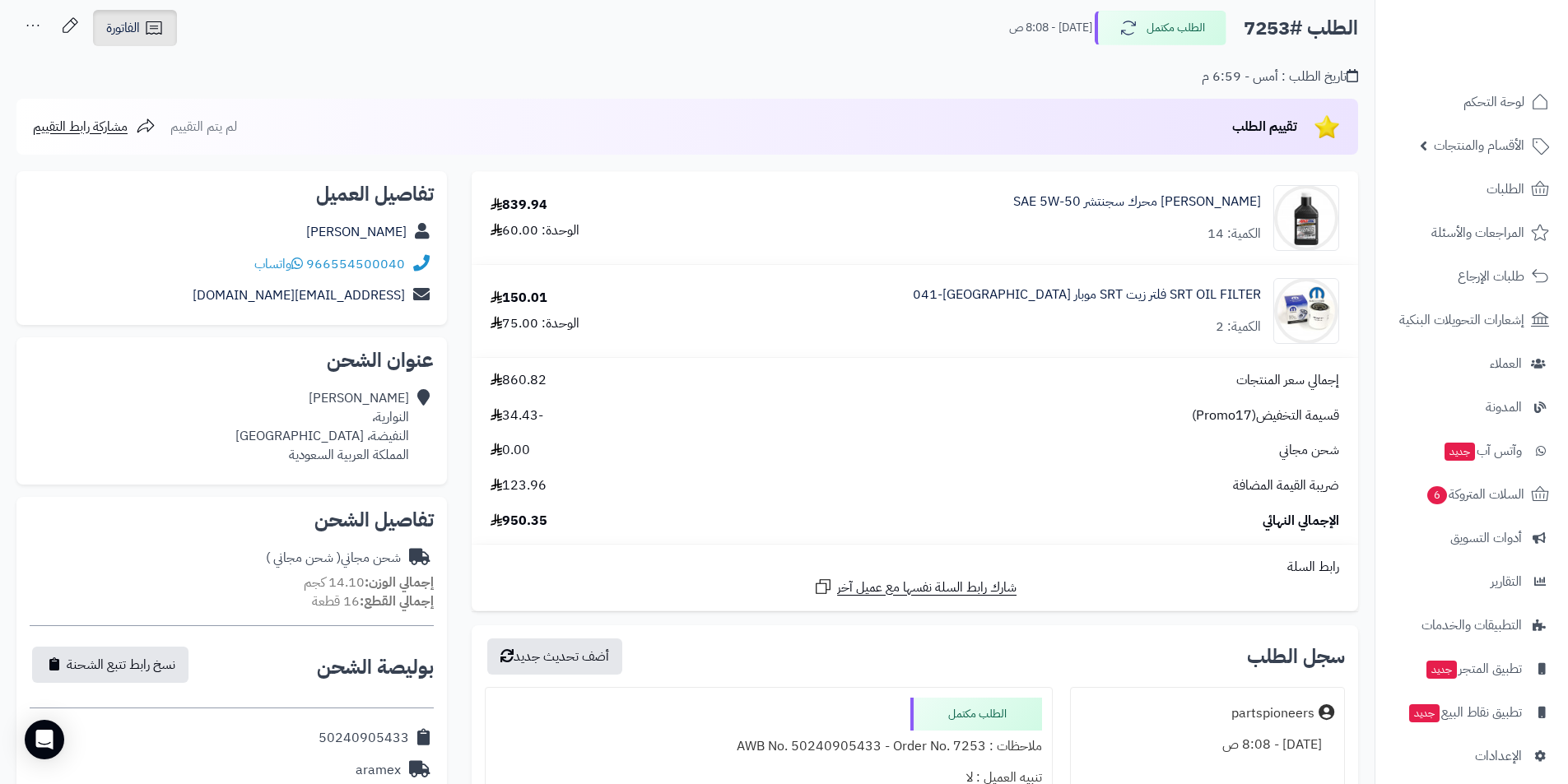
click at [165, 29] on link "الفاتورة" at bounding box center [135, 28] width 84 height 36
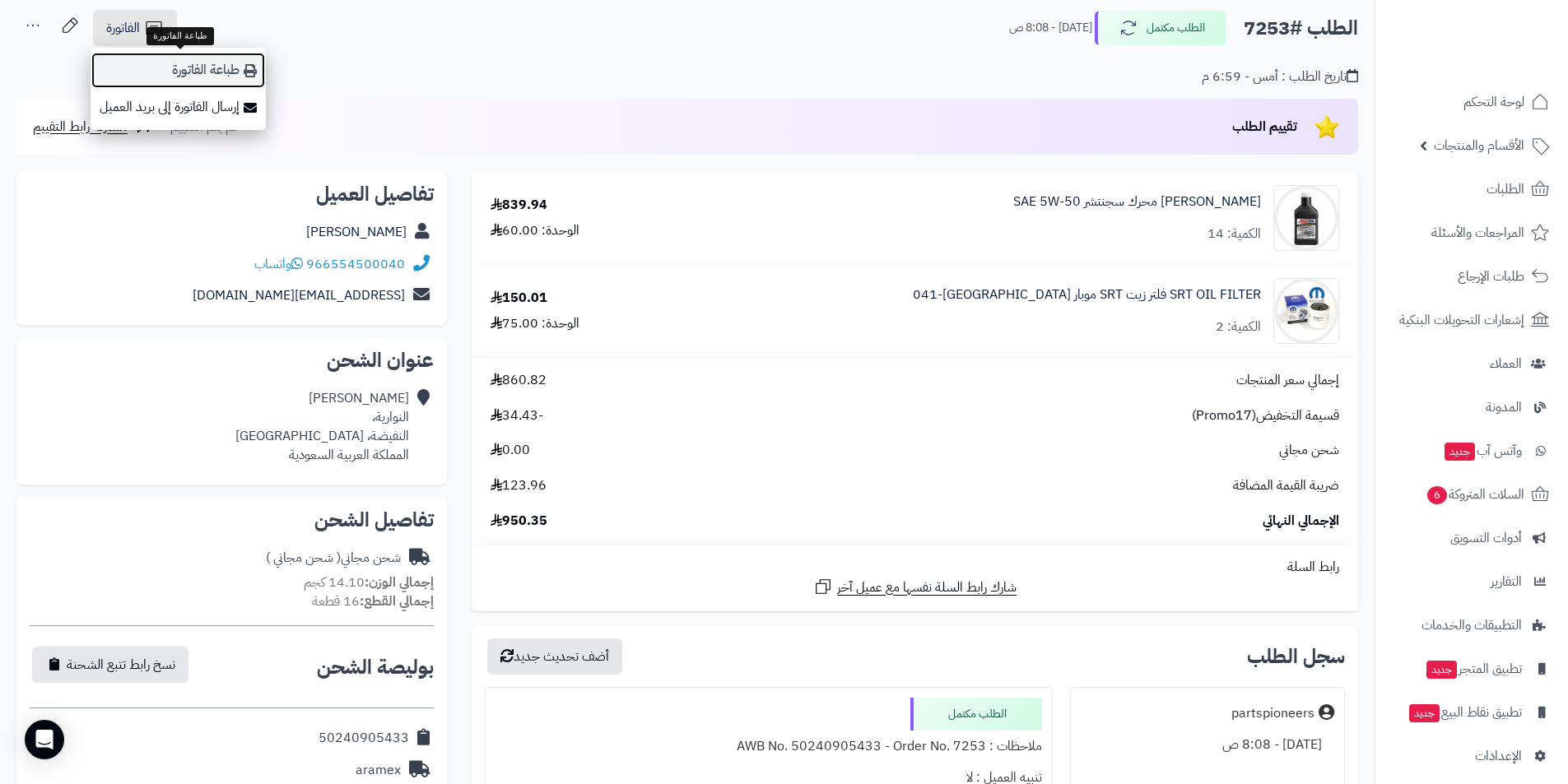
click at [236, 84] on link "طباعة الفاتورة" at bounding box center [178, 71] width 175 height 37
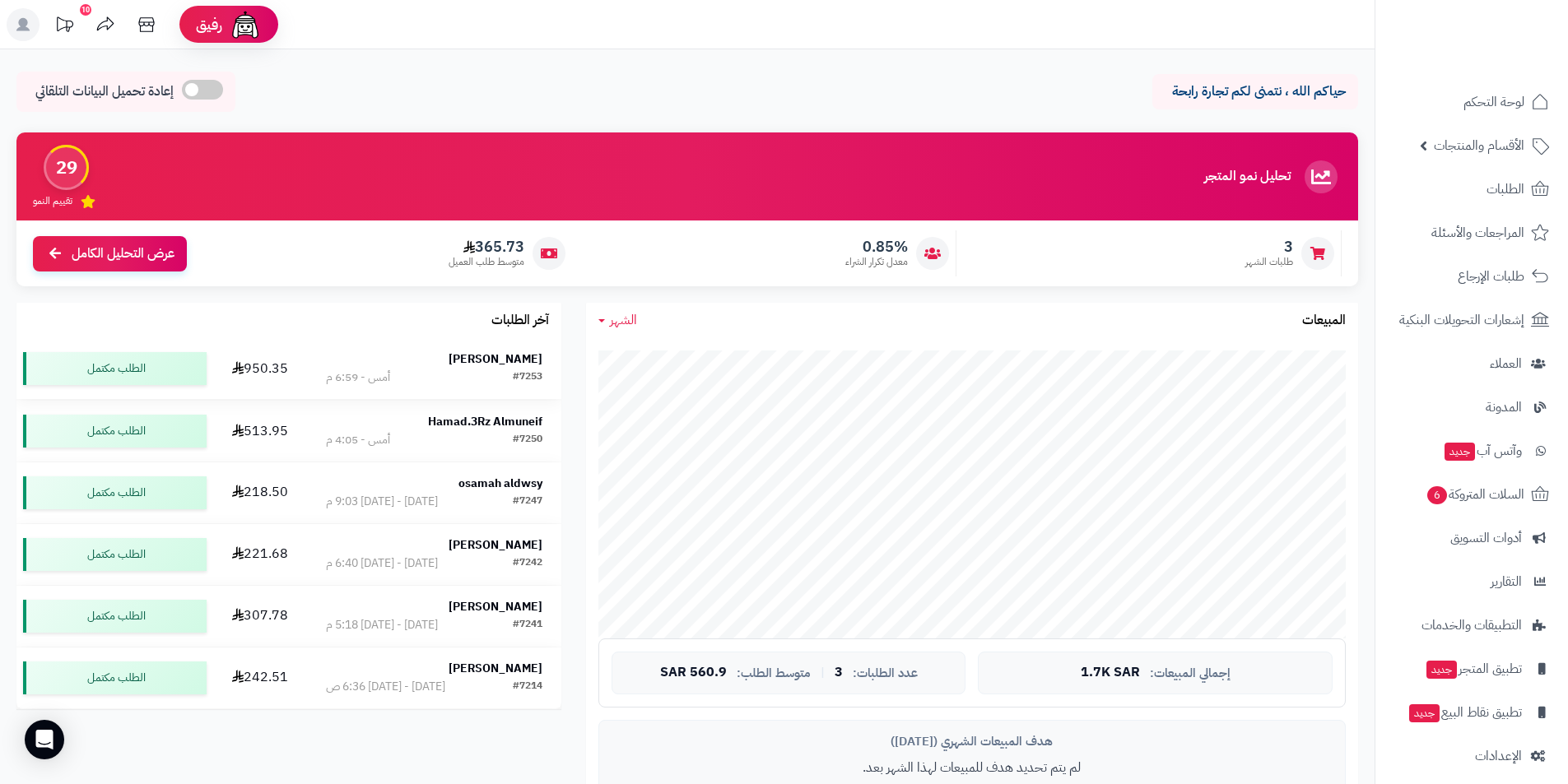
click at [479, 356] on div "[PERSON_NAME]" at bounding box center [433, 359] width 216 height 17
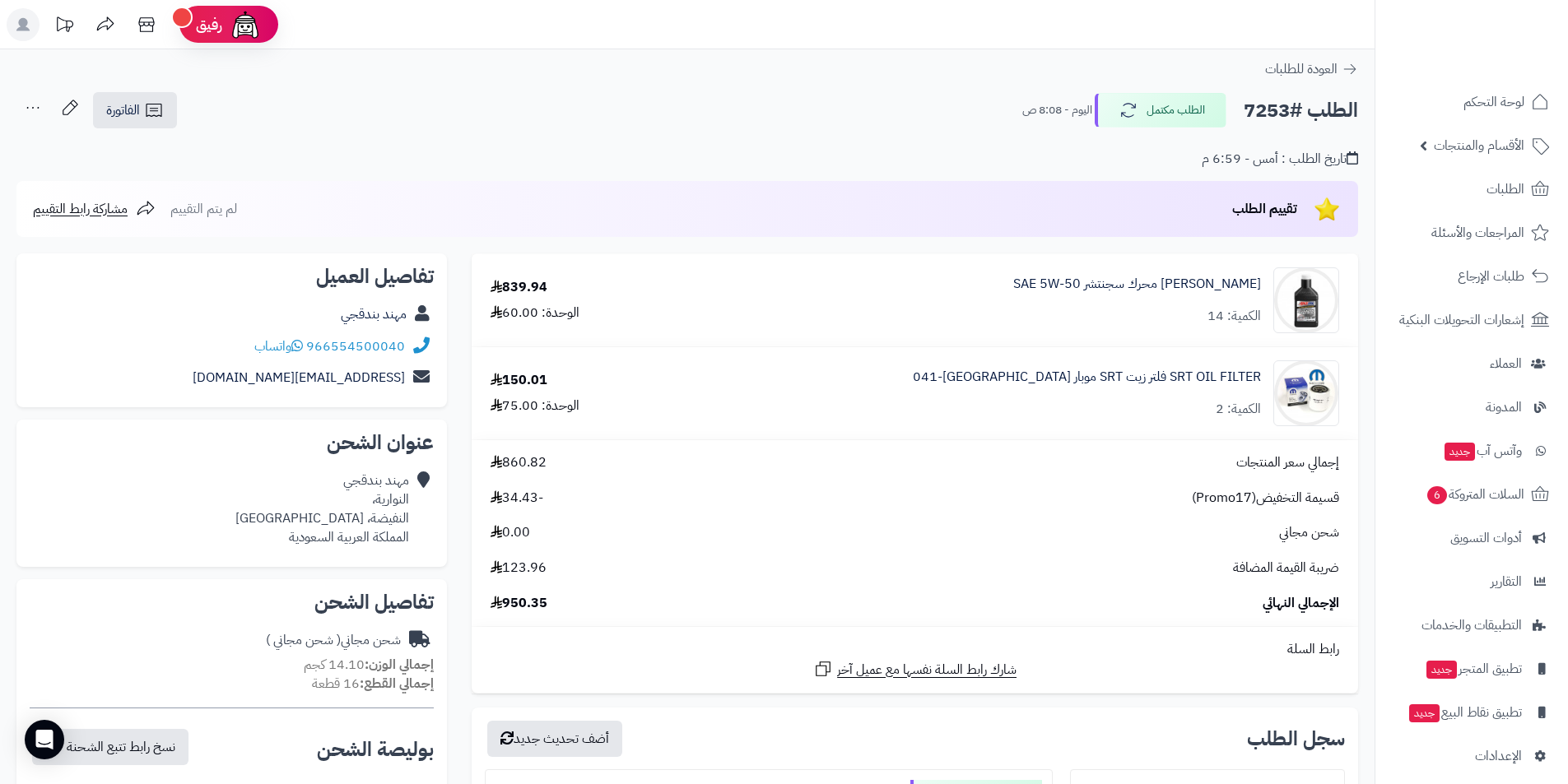
click at [516, 495] on span "-34.43" at bounding box center [517, 498] width 52 height 19
drag, startPoint x: 572, startPoint y: 284, endPoint x: 533, endPoint y: 291, distance: 39.6
click at [533, 291] on div "839.94 الوحدة: 60.00" at bounding box center [566, 300] width 177 height 44
click at [533, 291] on div "839.94" at bounding box center [519, 287] width 57 height 19
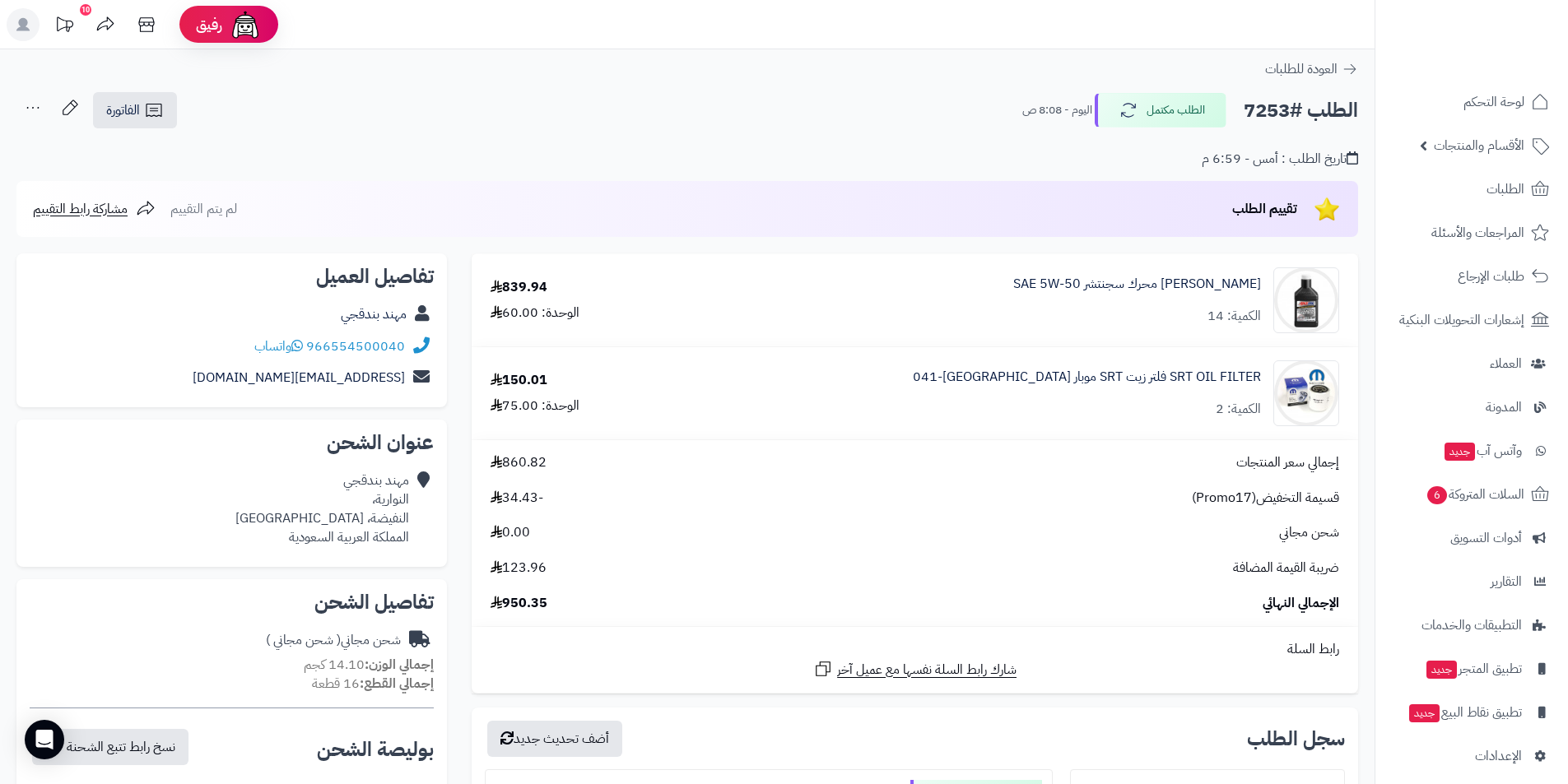
click at [533, 291] on div "839.94" at bounding box center [519, 287] width 57 height 19
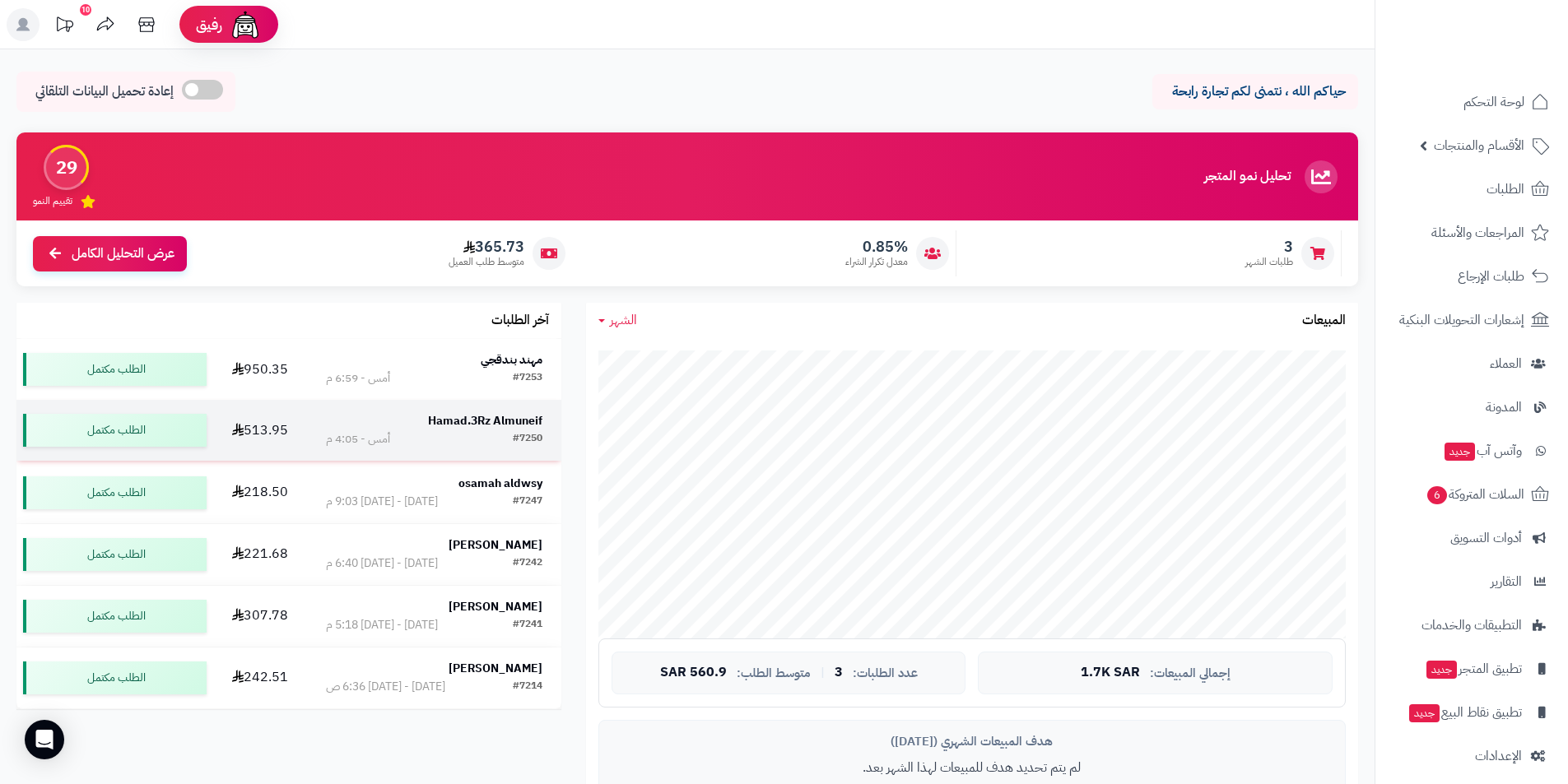
click at [443, 424] on strong "Hamad.3Rz Almuneif" at bounding box center [484, 420] width 115 height 17
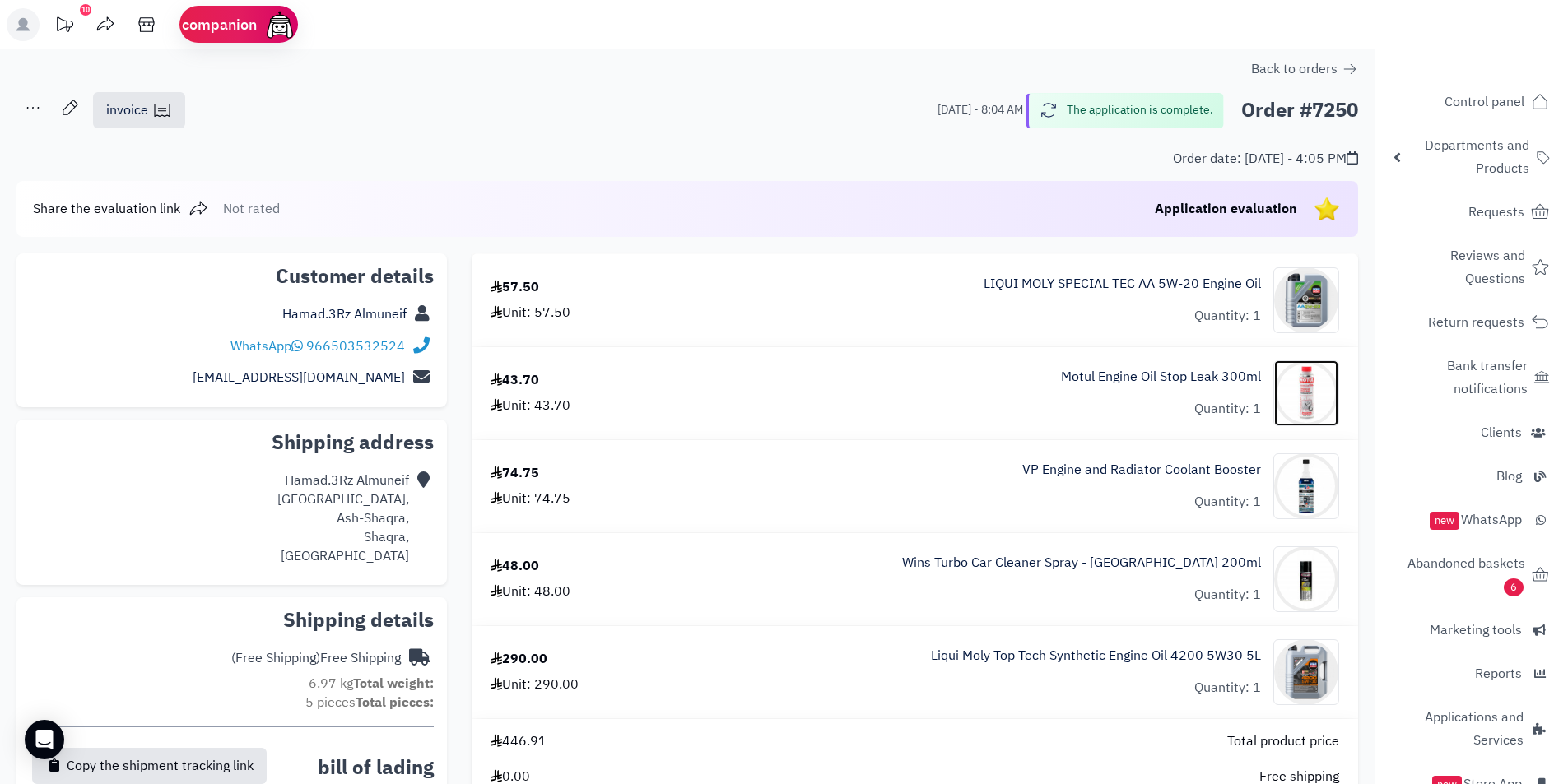
click at [1323, 407] on img at bounding box center [1307, 393] width 64 height 66
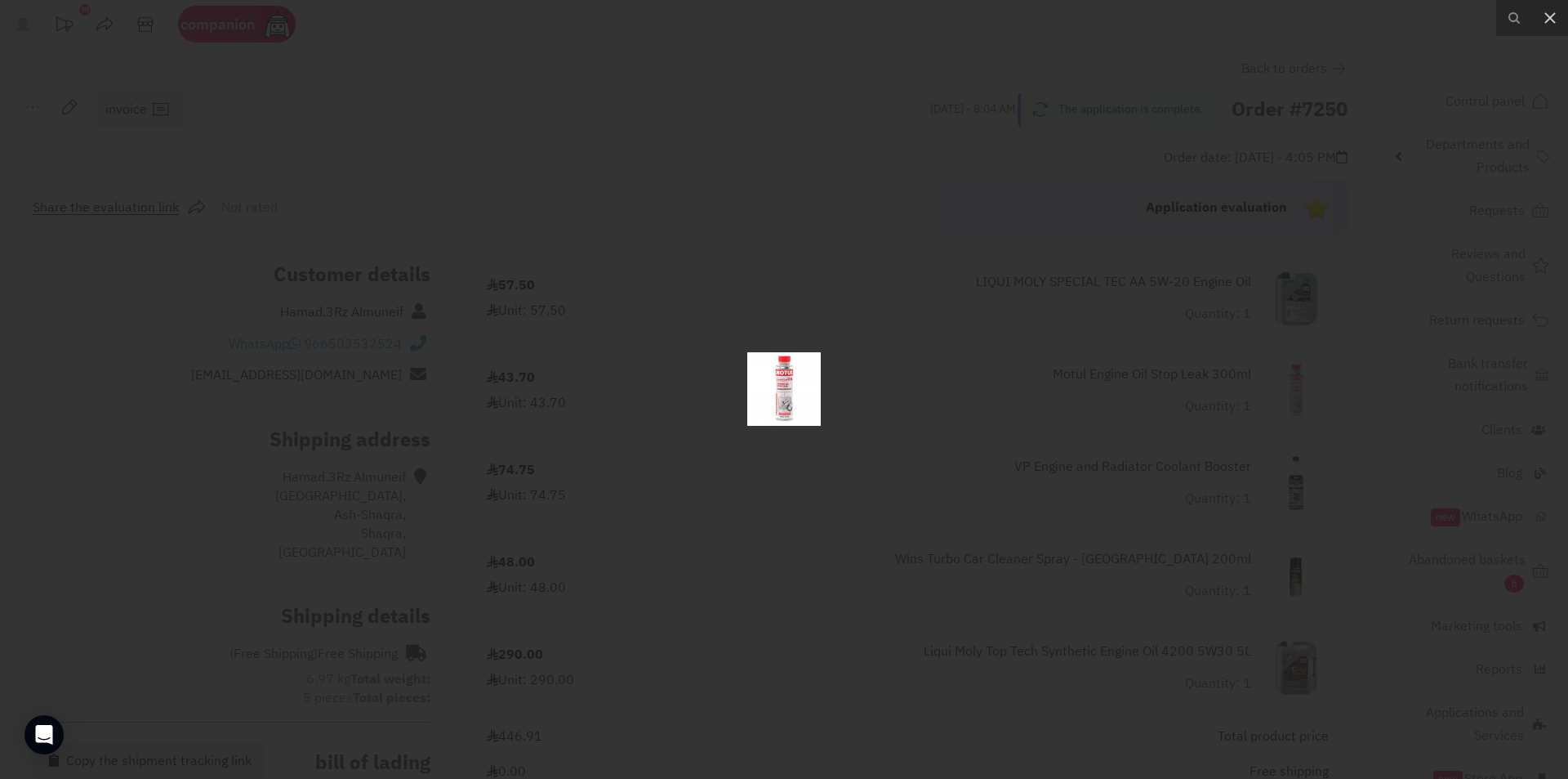
click at [786, 374] on img at bounding box center [784, 389] width 74 height 74
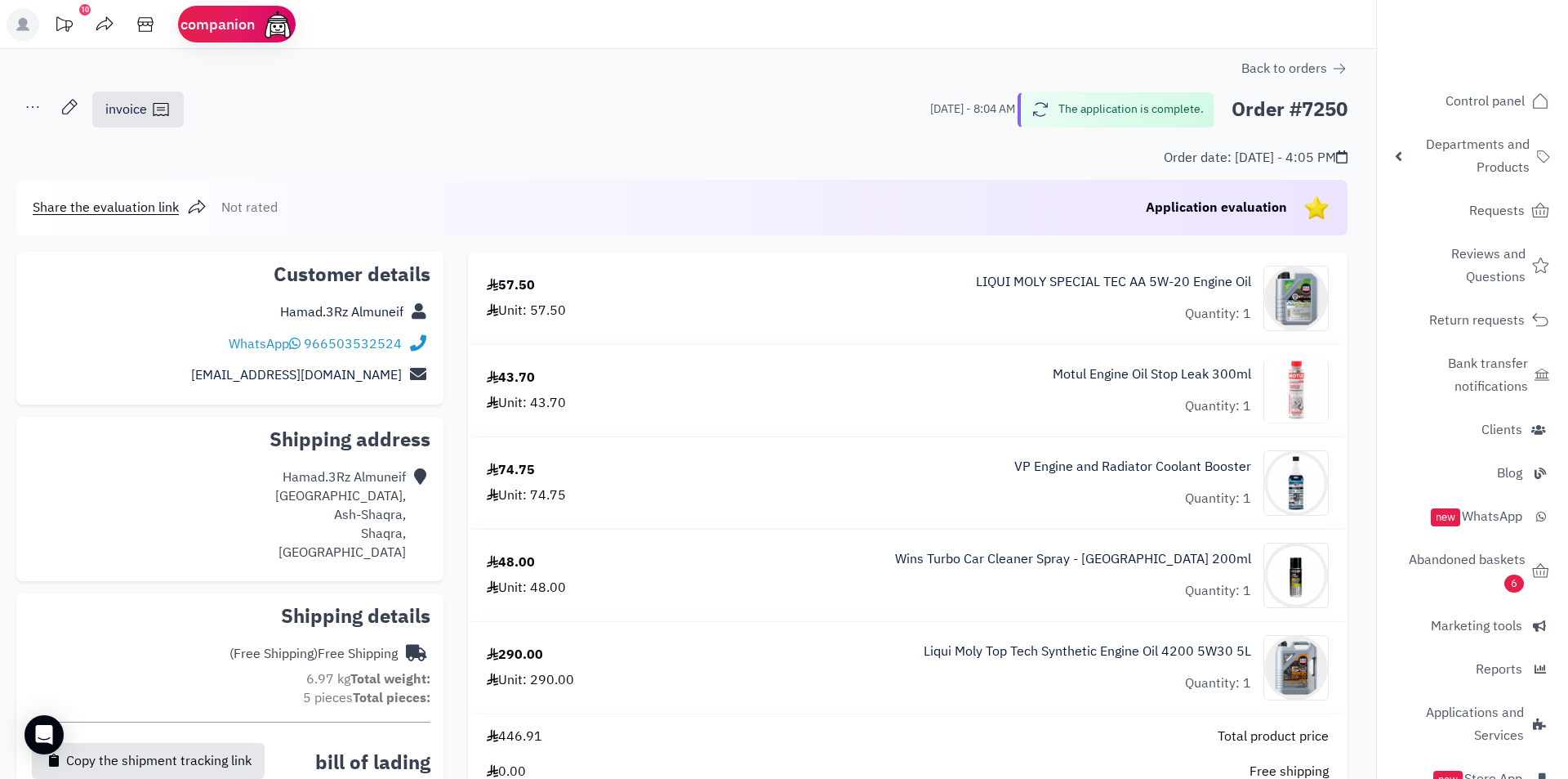
click at [786, 374] on div at bounding box center [784, 389] width 1568 height 779
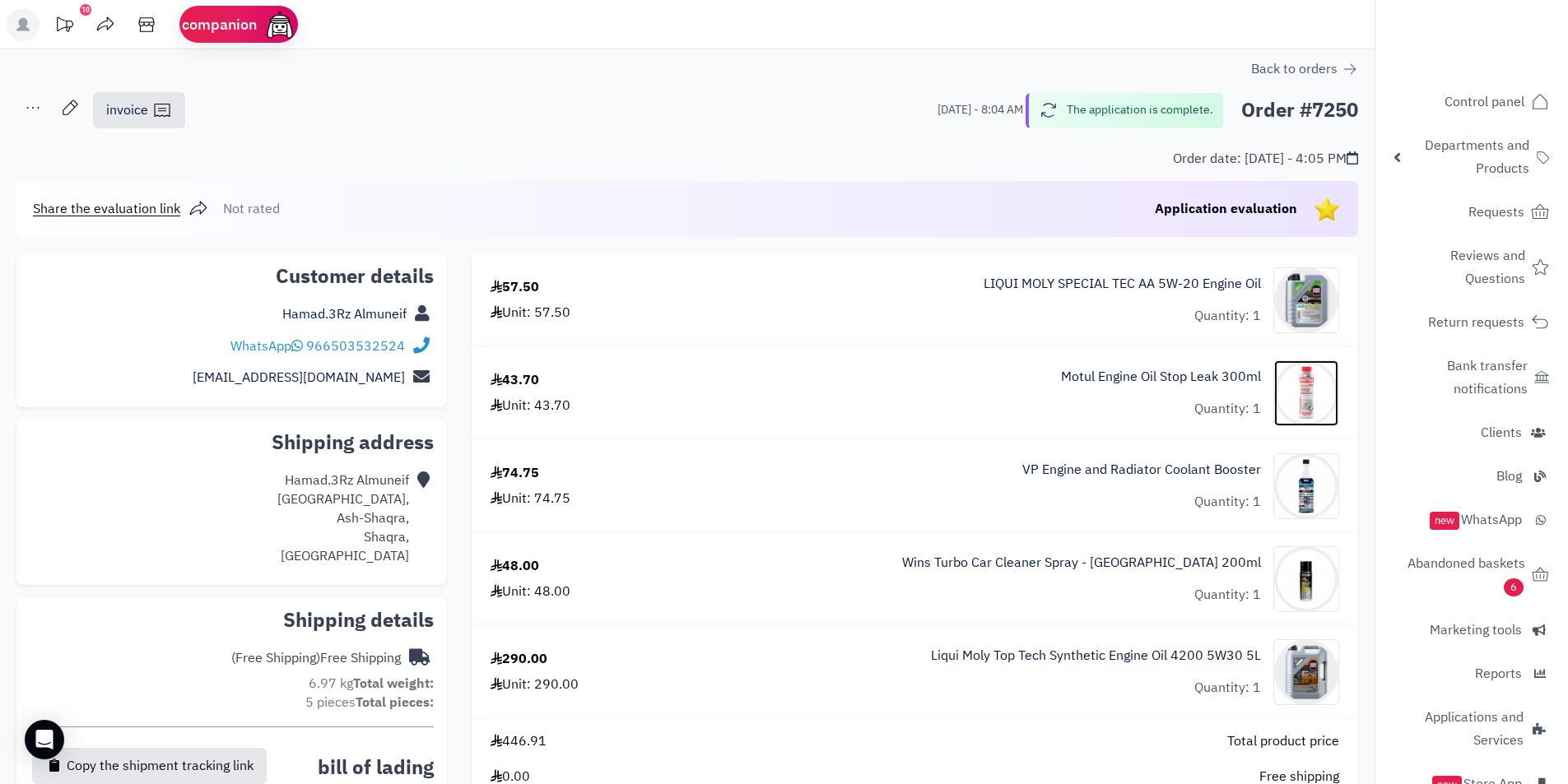
click at [1318, 390] on img at bounding box center [1307, 393] width 64 height 66
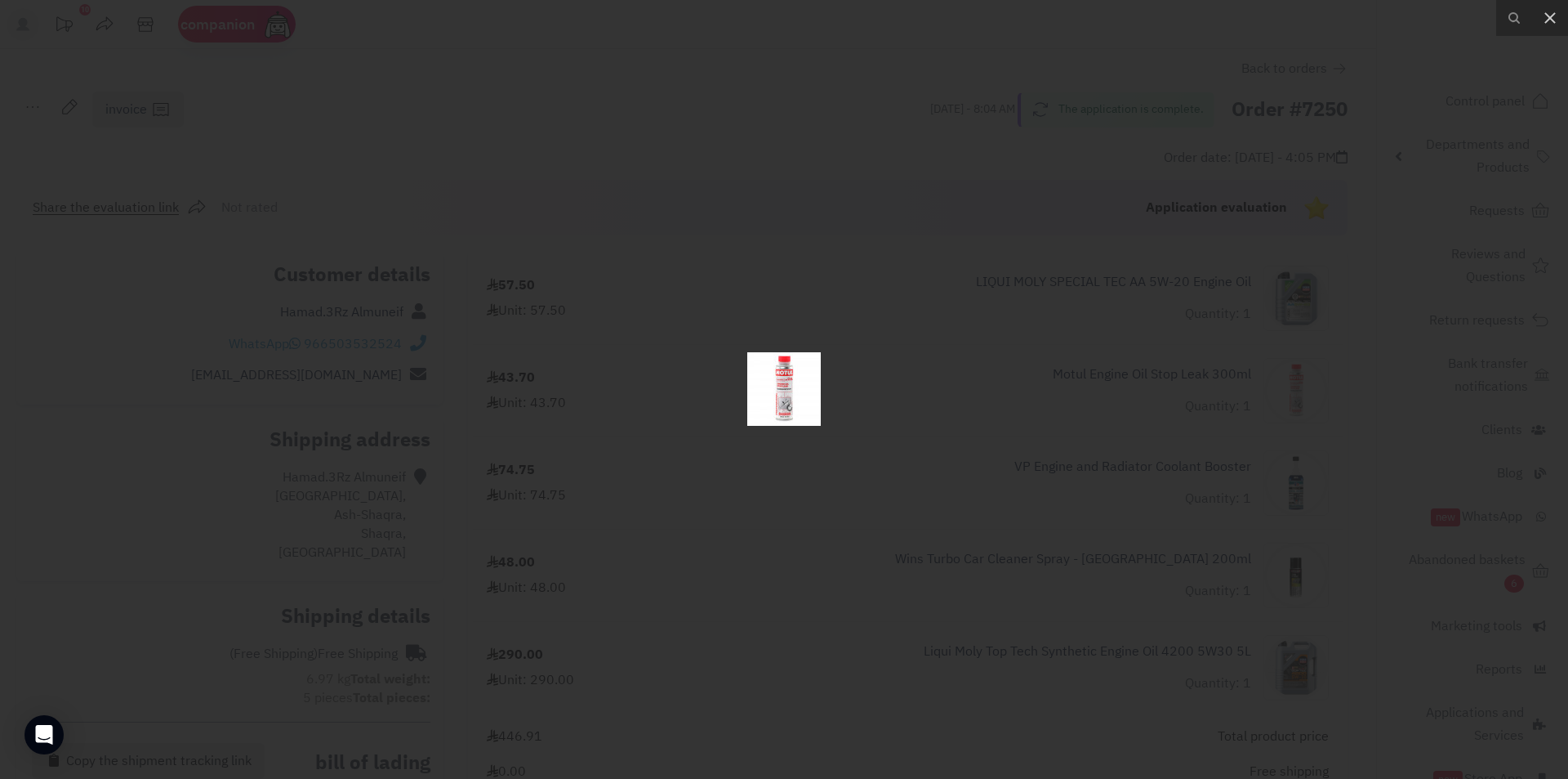
click at [1308, 387] on div at bounding box center [784, 389] width 1568 height 779
click at [793, 401] on img at bounding box center [784, 389] width 74 height 74
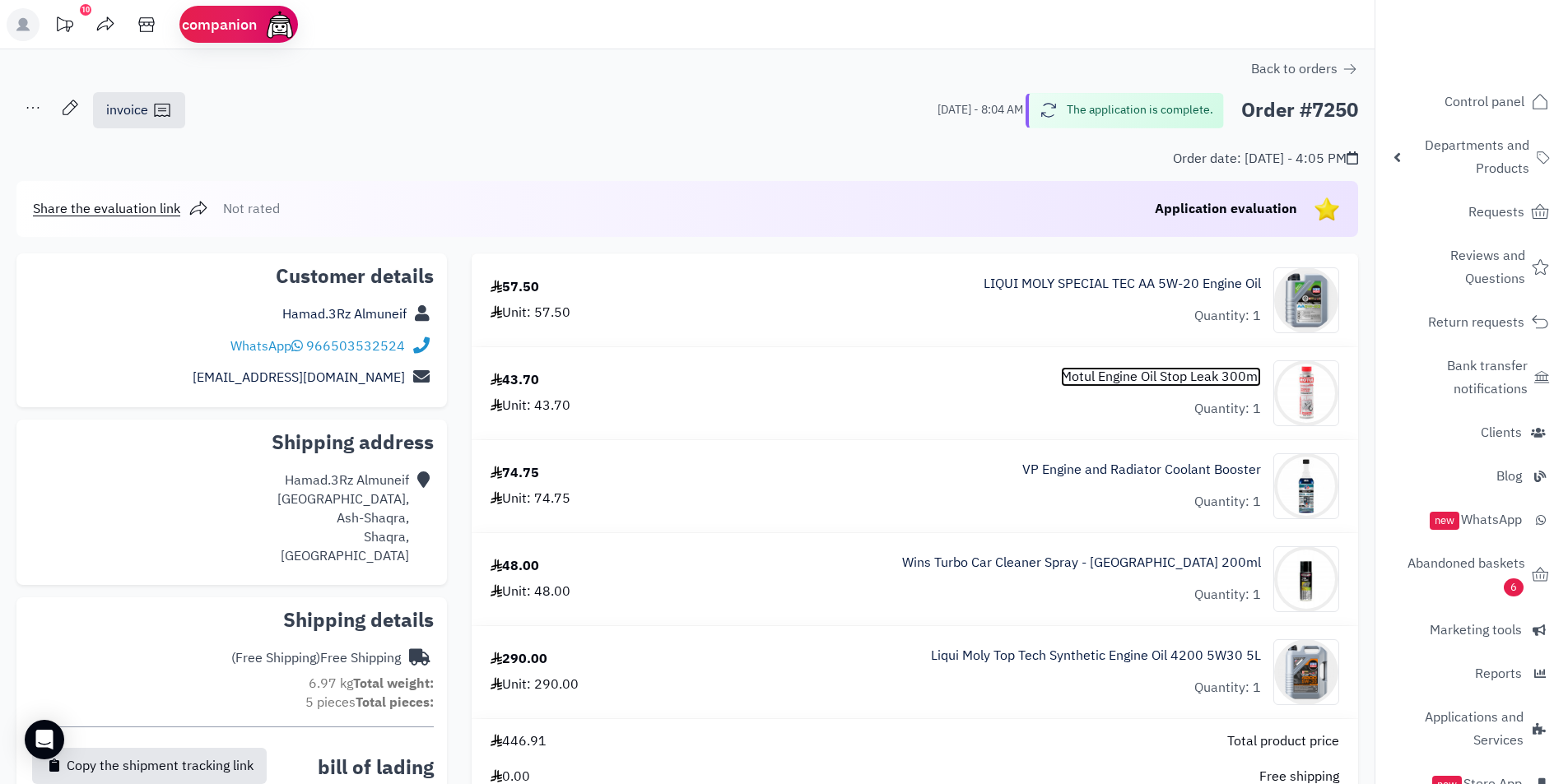
click at [1167, 369] on font "Motul Engine Oil Stop Leak 300ml" at bounding box center [1161, 377] width 200 height 20
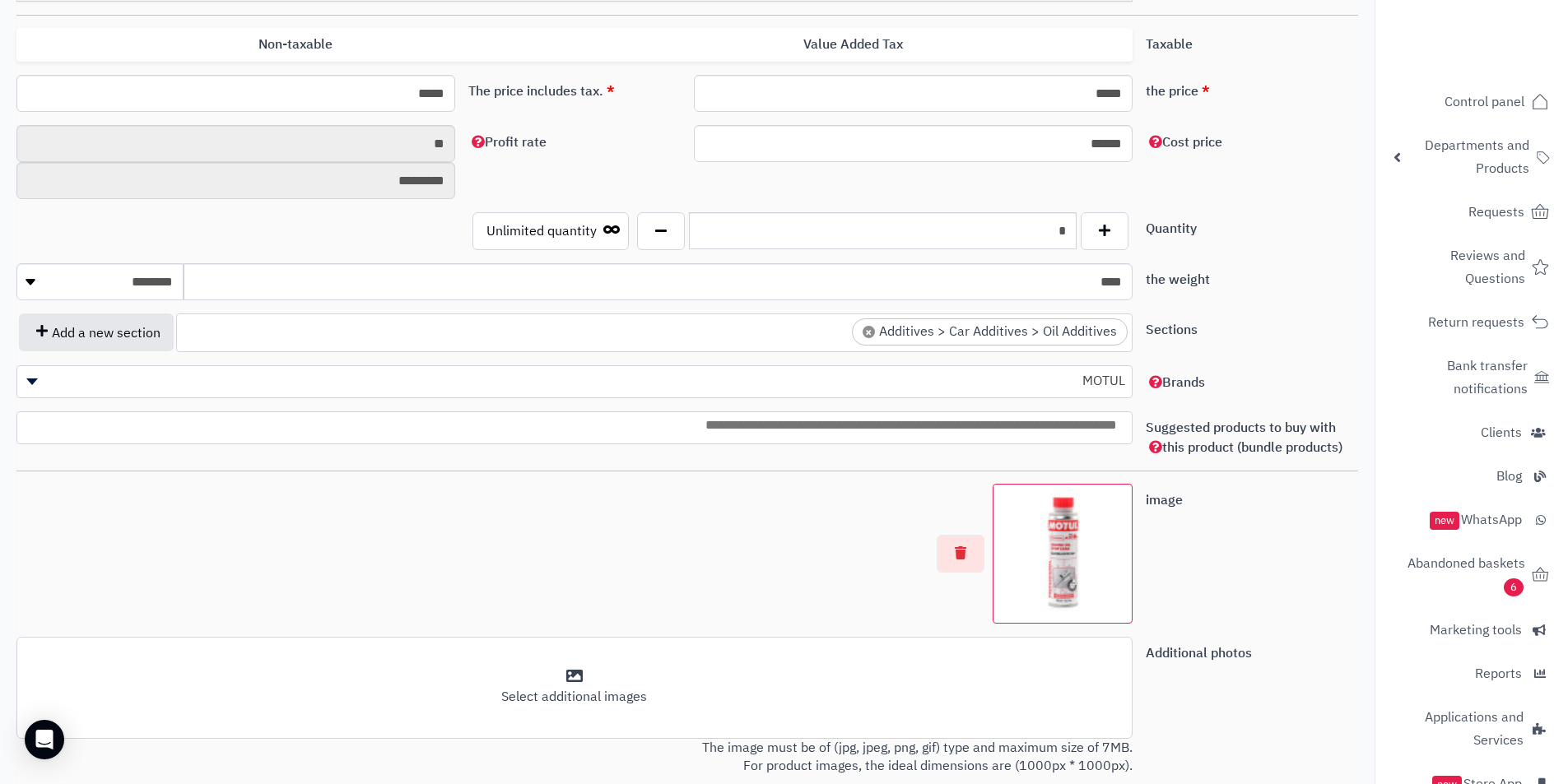
scroll to position [823, 0]
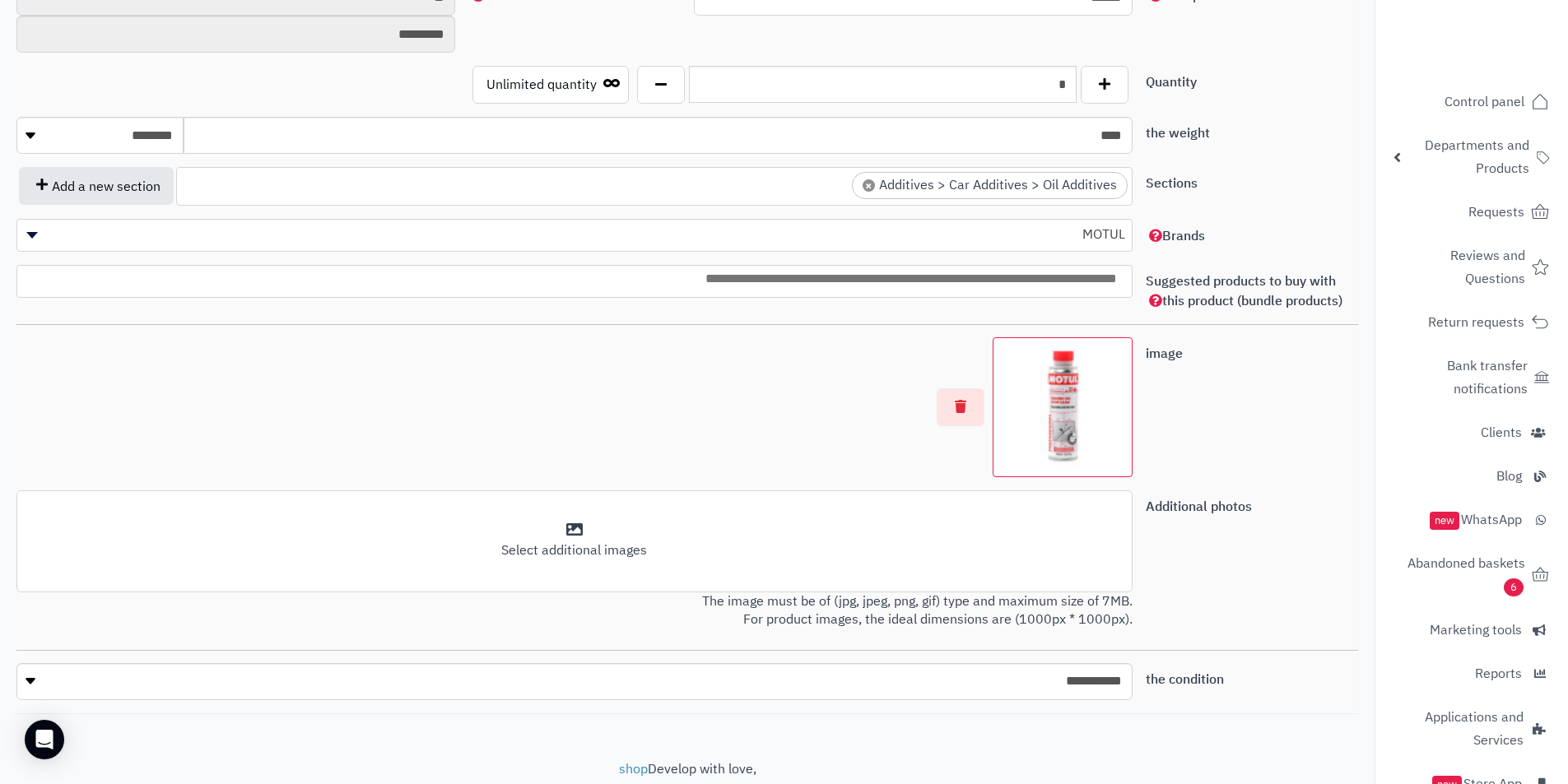
click at [1052, 425] on img at bounding box center [1062, 407] width 125 height 125
click at [1059, 418] on img at bounding box center [1062, 407] width 125 height 125
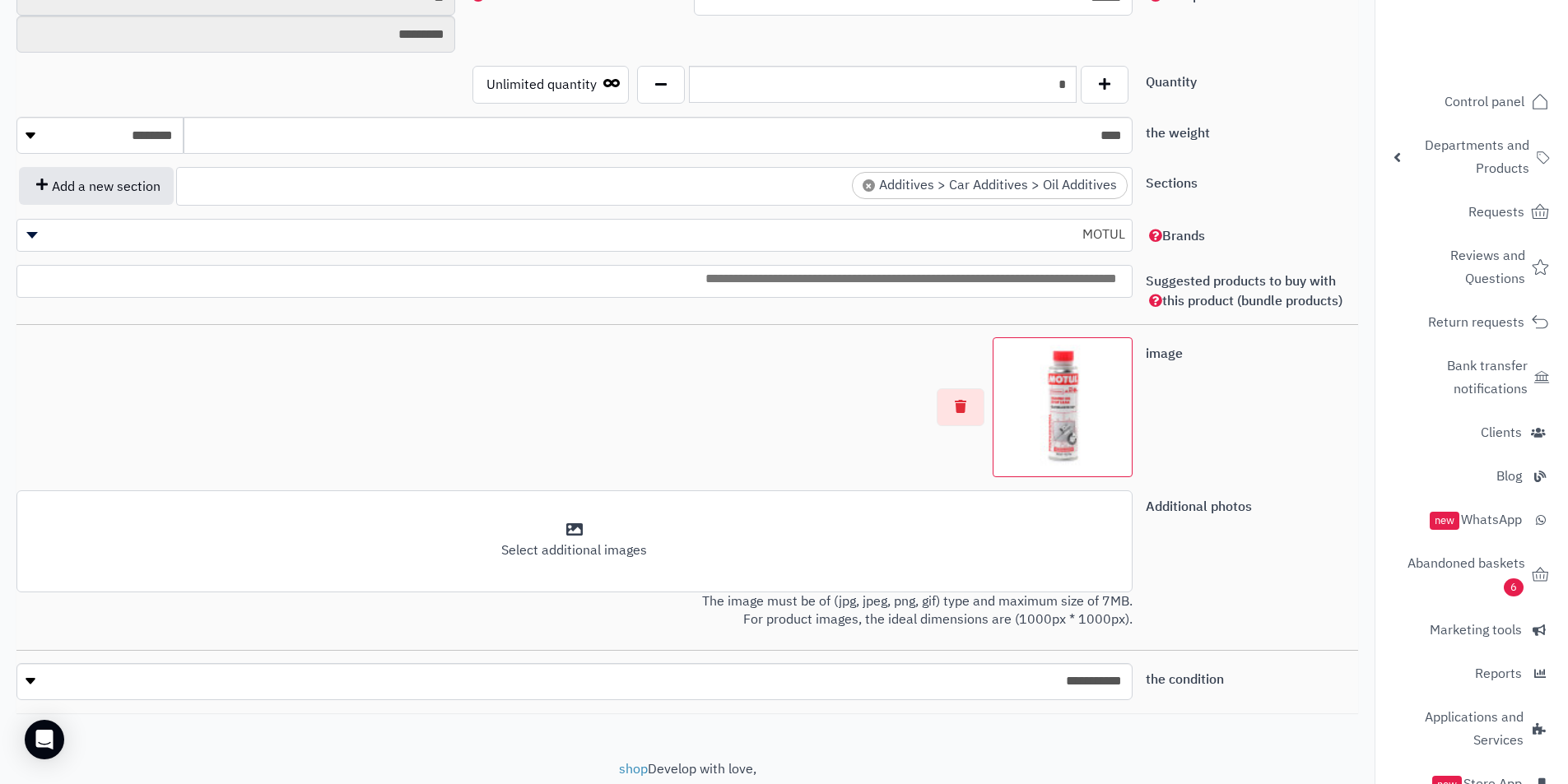
click at [1059, 418] on img at bounding box center [1062, 407] width 125 height 125
click at [1090, 429] on img at bounding box center [1062, 407] width 125 height 125
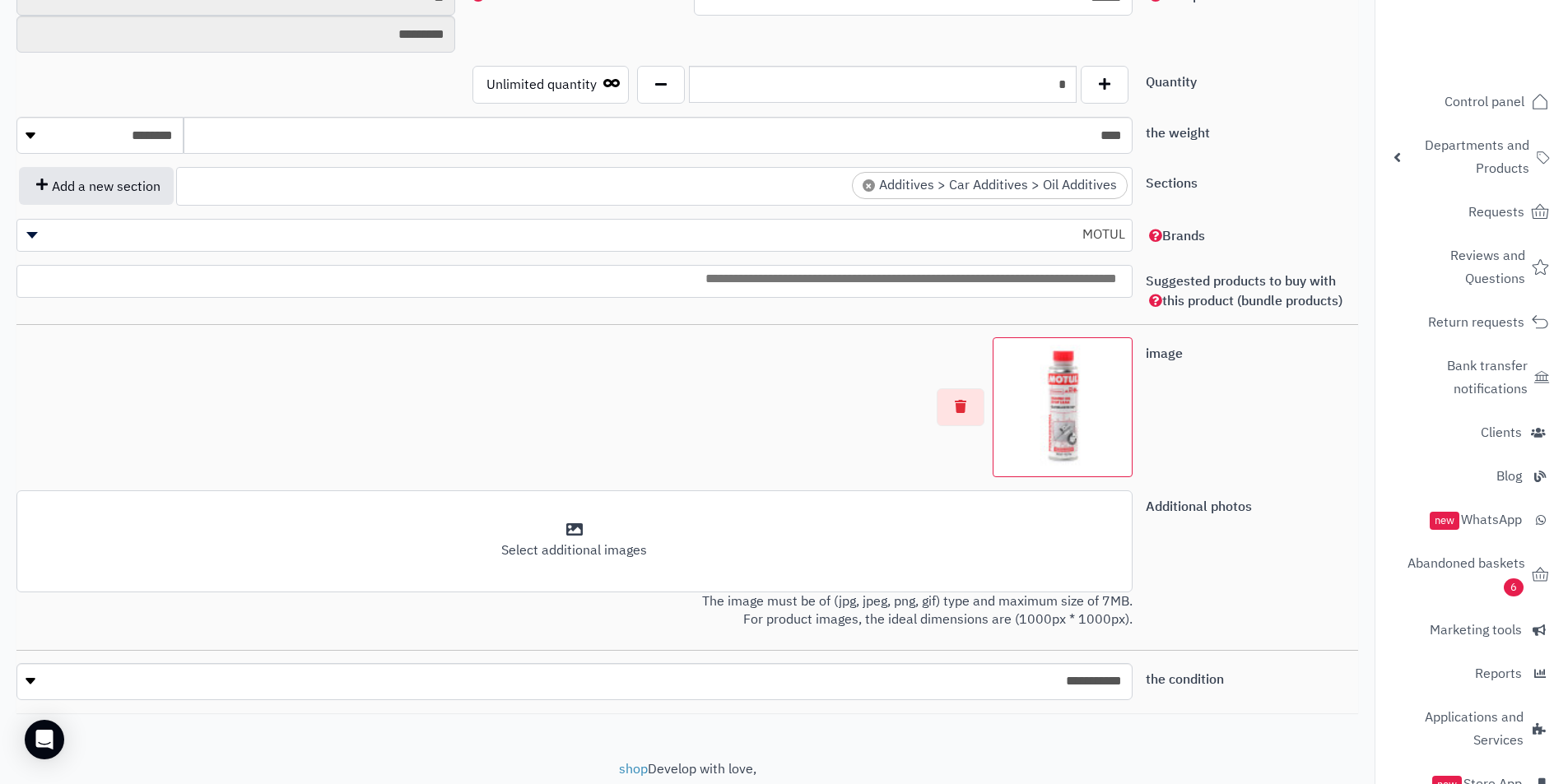
click at [1090, 429] on img at bounding box center [1062, 407] width 125 height 125
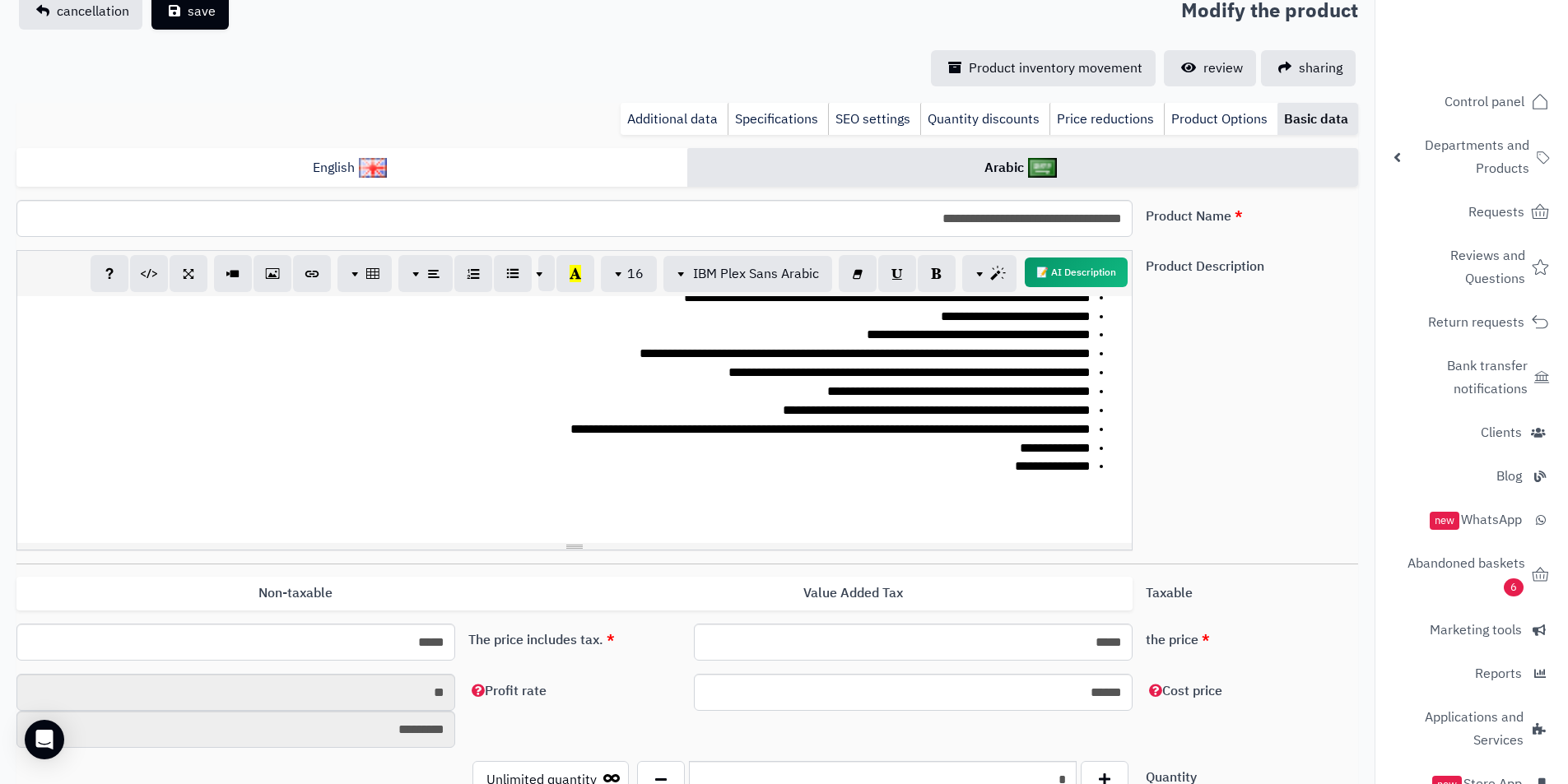
scroll to position [0, 0]
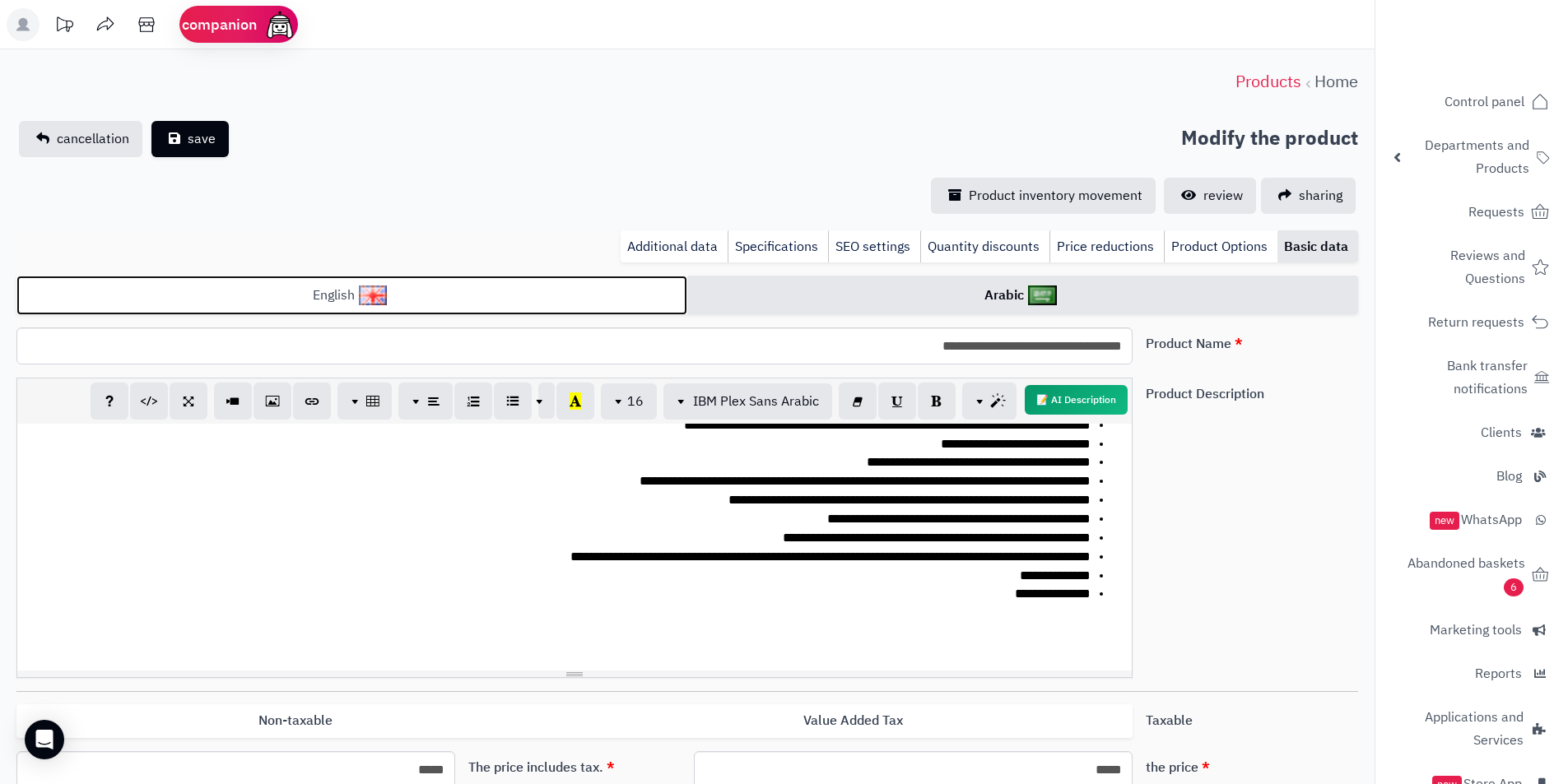
click at [611, 288] on link "English" at bounding box center [351, 296] width 671 height 40
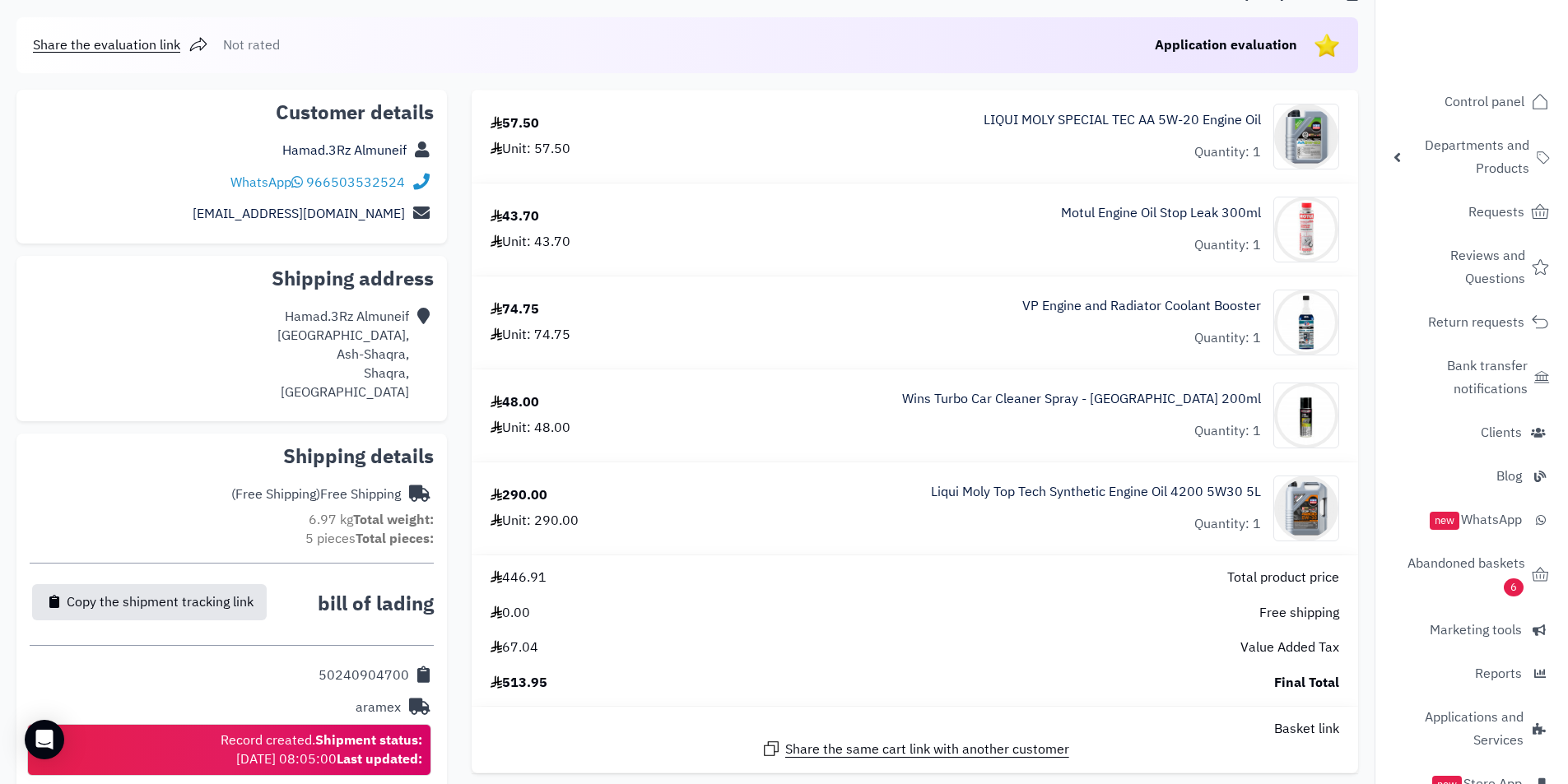
scroll to position [164, 0]
